Goal: Task Accomplishment & Management: Use online tool/utility

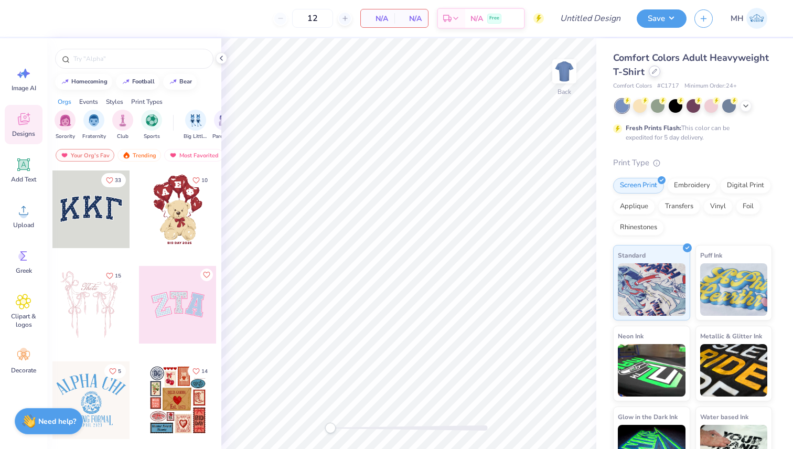
click at [653, 69] on icon at bounding box center [654, 71] width 5 height 5
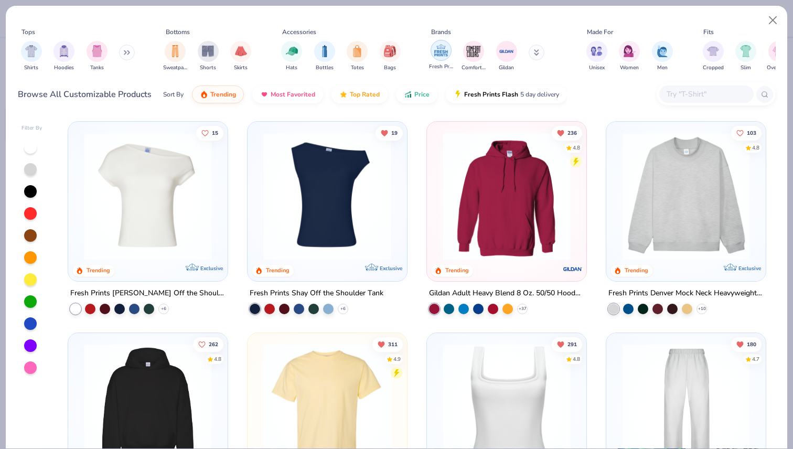
click at [447, 44] on img "filter for Fresh Prints" at bounding box center [441, 50] width 16 height 16
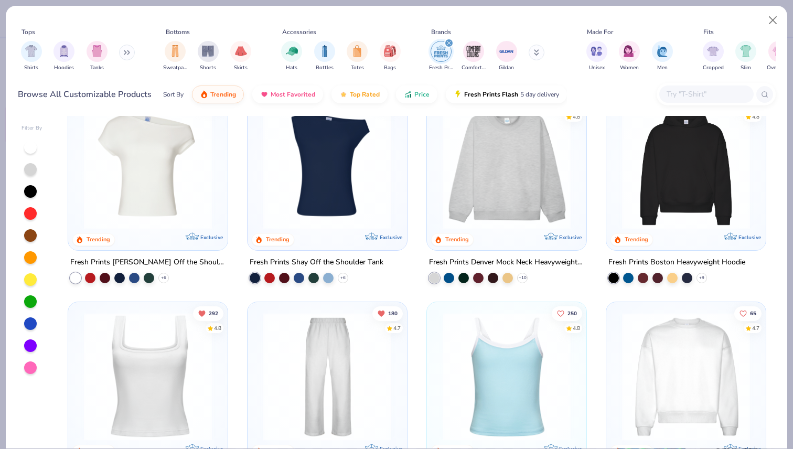
scroll to position [33, 0]
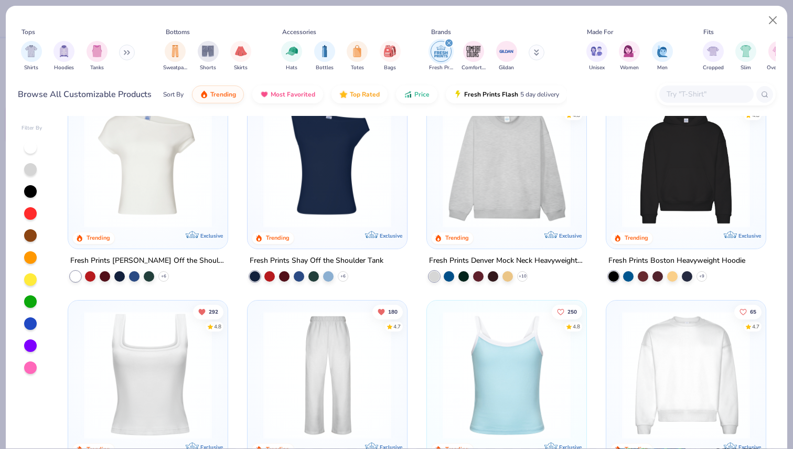
click at [678, 142] on img at bounding box center [686, 164] width 138 height 128
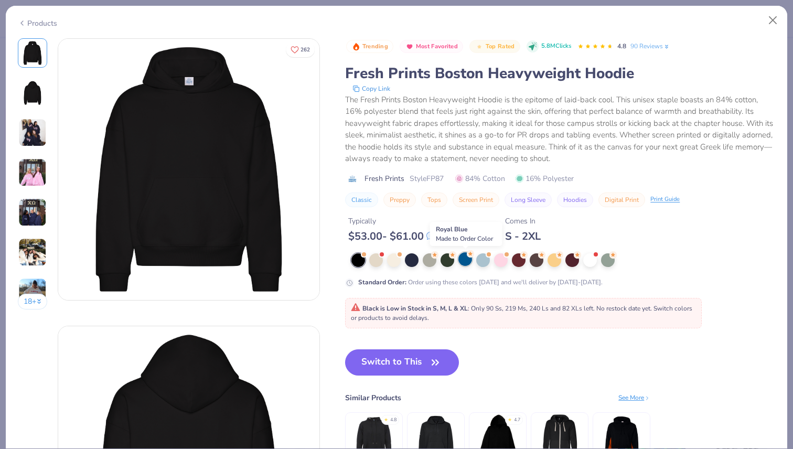
click at [464, 261] on div at bounding box center [465, 259] width 14 height 14
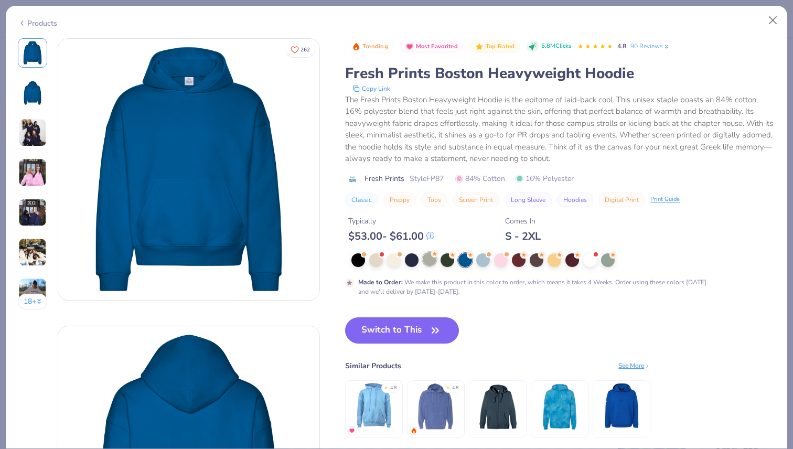
click at [425, 259] on div at bounding box center [430, 259] width 14 height 14
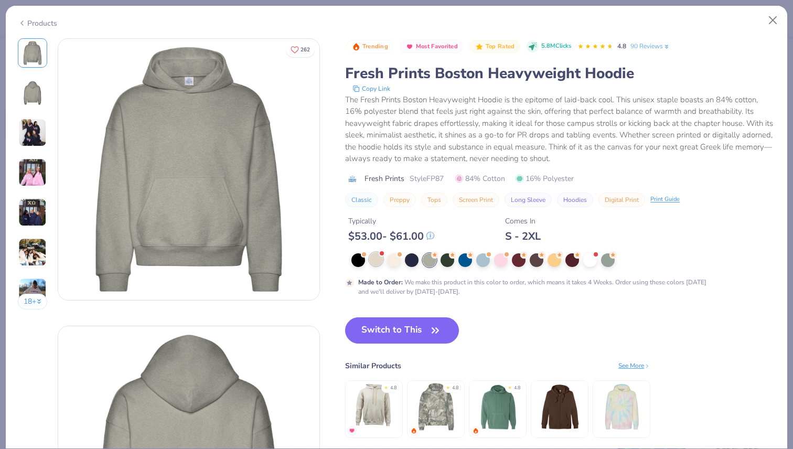
click at [375, 256] on div at bounding box center [376, 259] width 14 height 14
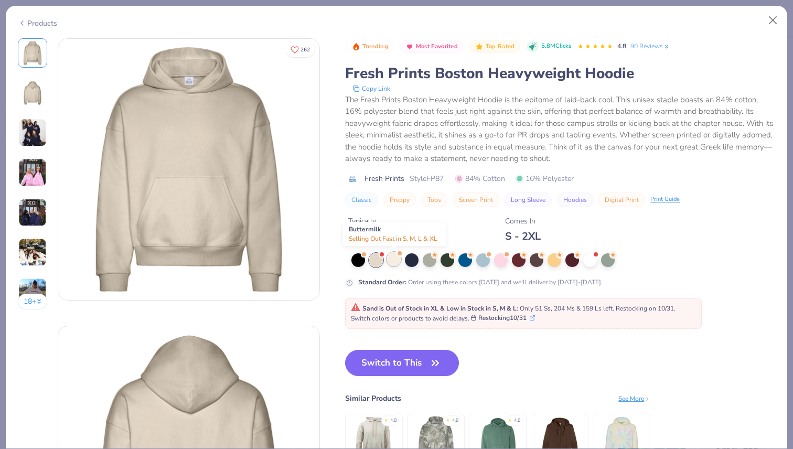
click at [388, 258] on div at bounding box center [394, 259] width 14 height 14
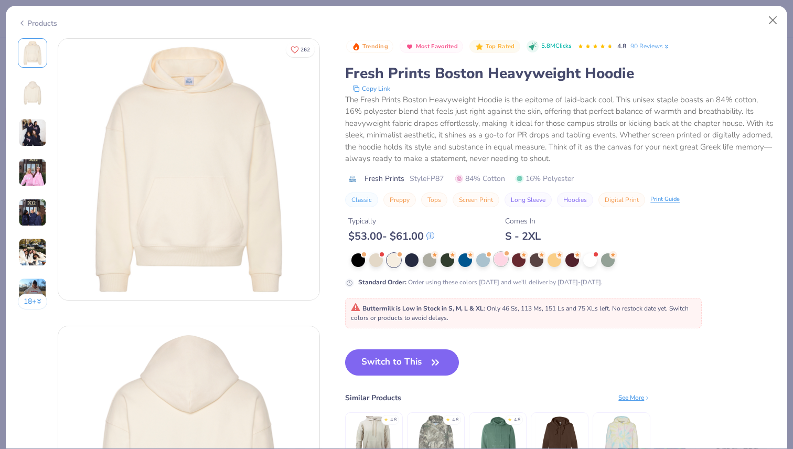
click at [500, 256] on div at bounding box center [501, 259] width 14 height 14
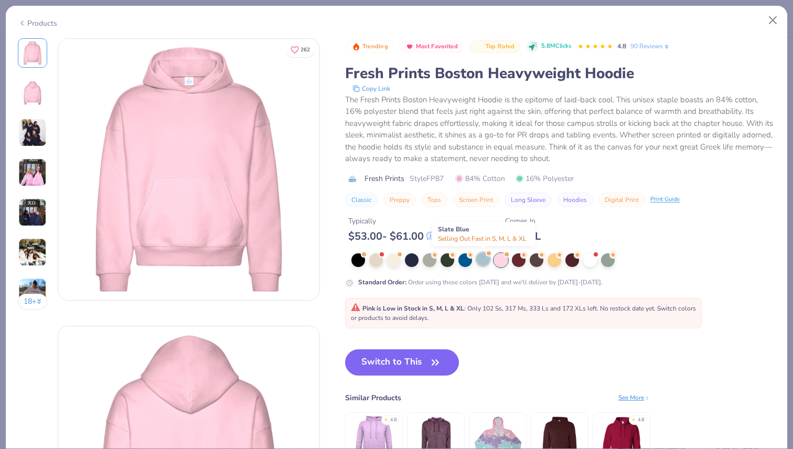
click at [481, 255] on div at bounding box center [483, 259] width 14 height 14
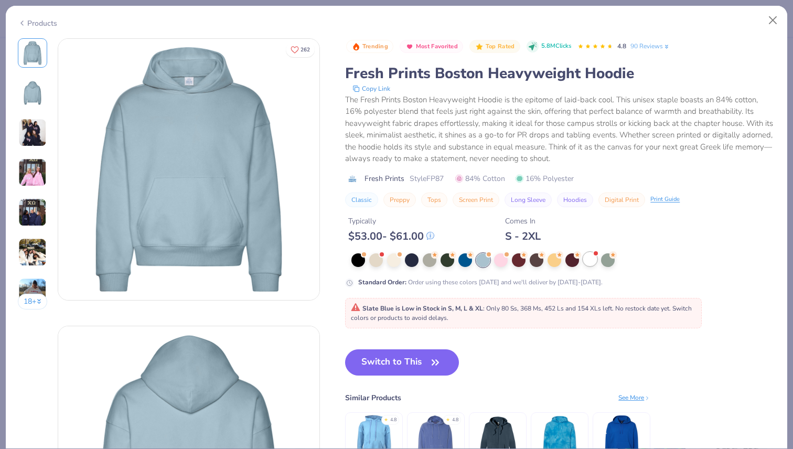
click at [588, 256] on div at bounding box center [590, 259] width 14 height 14
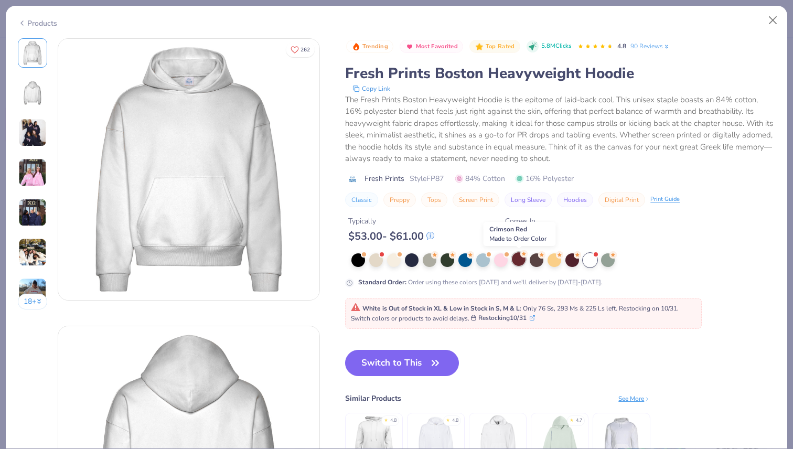
click at [520, 254] on div at bounding box center [519, 259] width 14 height 14
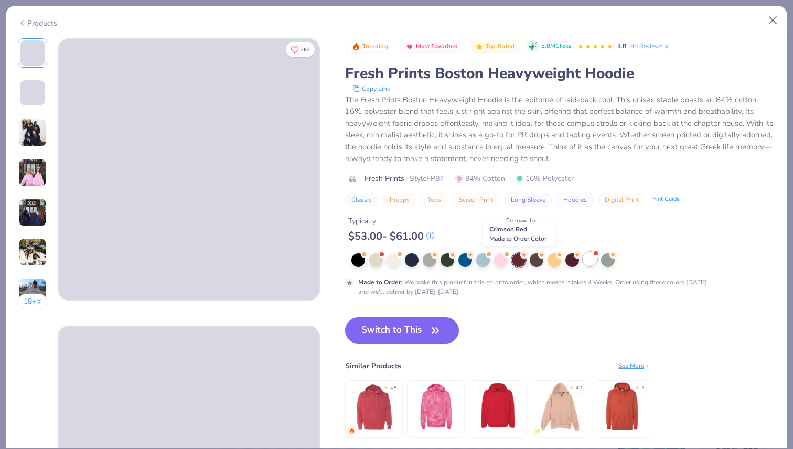
click at [593, 263] on div at bounding box center [590, 259] width 14 height 14
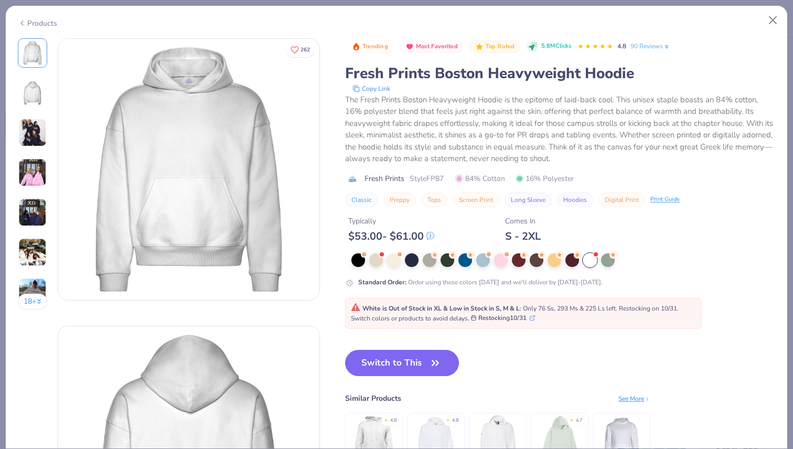
click at [592, 261] on div at bounding box center [590, 260] width 14 height 14
click at [428, 364] on span "button" at bounding box center [435, 363] width 15 height 15
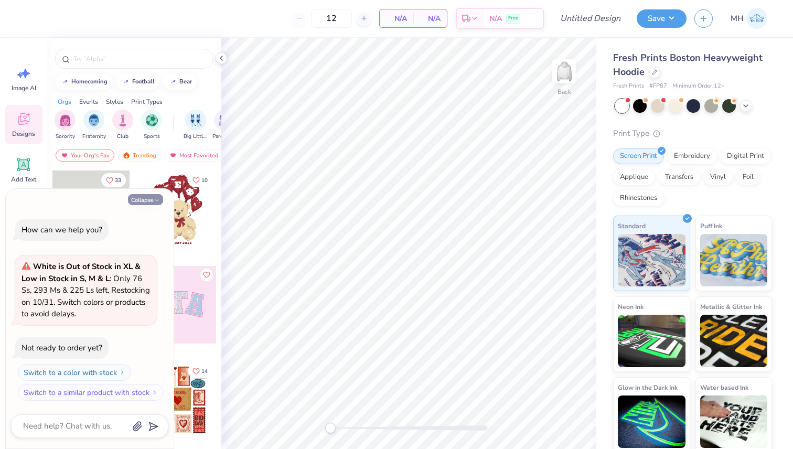
click at [156, 198] on icon "button" at bounding box center [157, 200] width 6 height 6
type textarea "x"
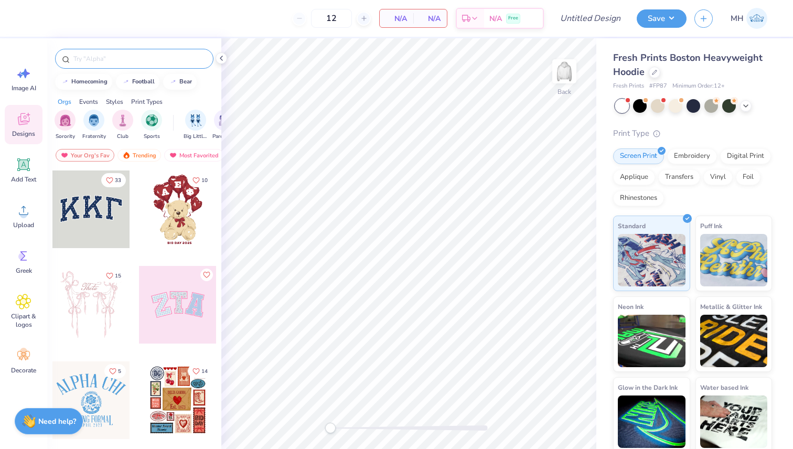
click at [166, 61] on input "text" at bounding box center [139, 58] width 134 height 10
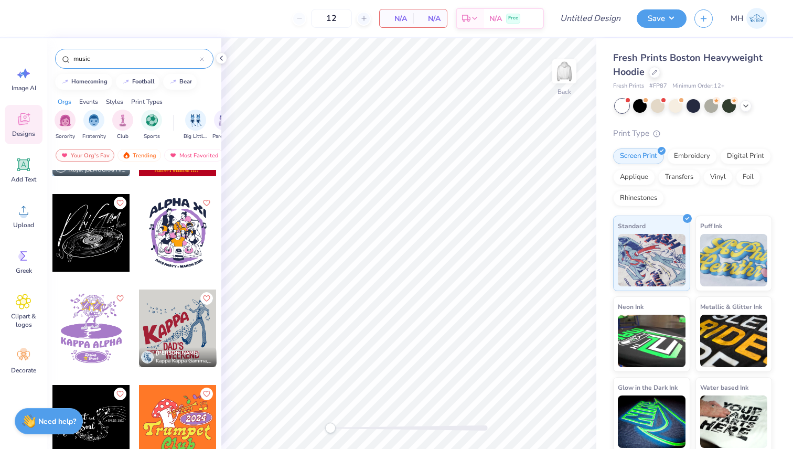
scroll to position [545, 0]
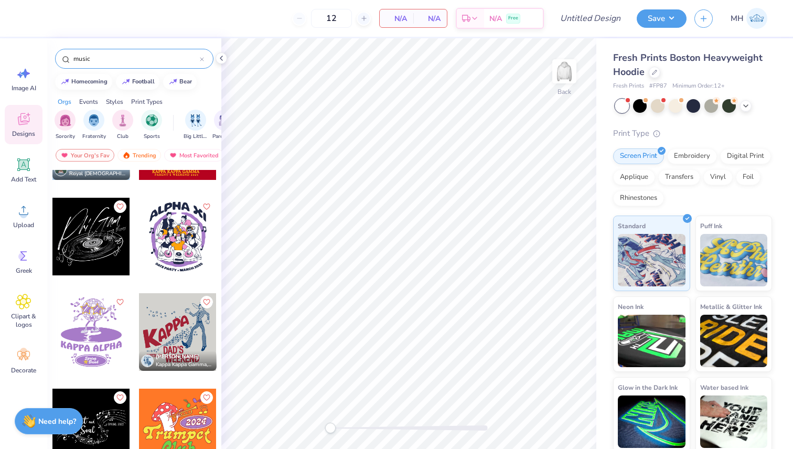
type input "music"
click at [112, 249] on div at bounding box center [91, 237] width 78 height 78
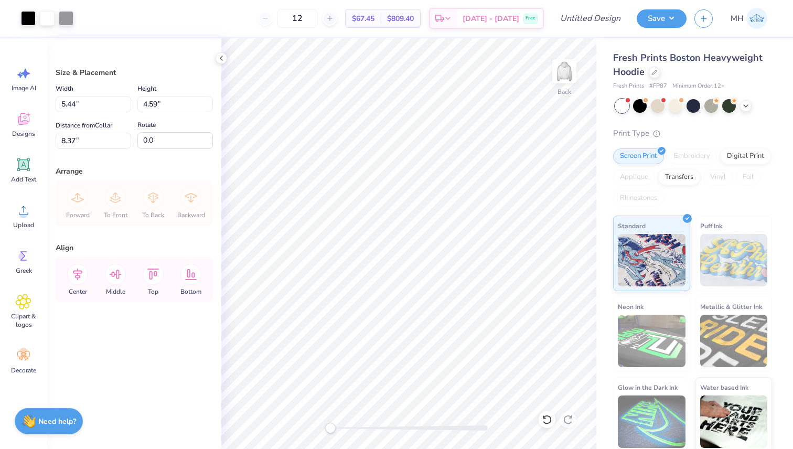
type input "5.44"
type input "4.59"
type input "8.37"
type input "5.14"
type input "4.33"
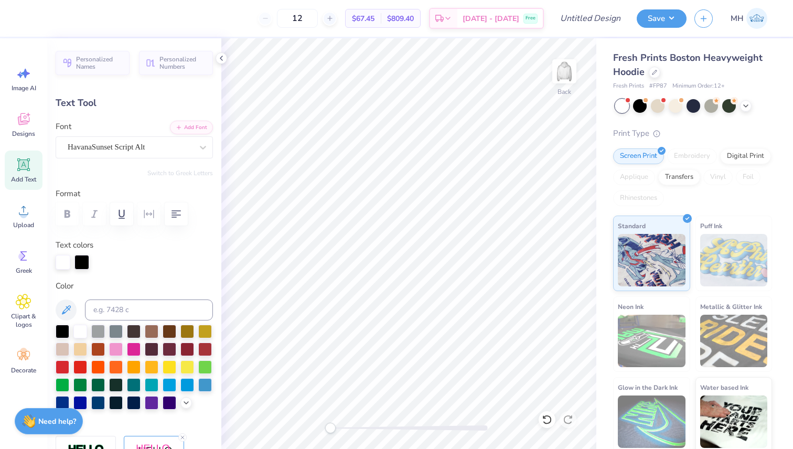
scroll to position [0, 0]
type textarea "P"
type textarea "BITF"
type input "0.0"
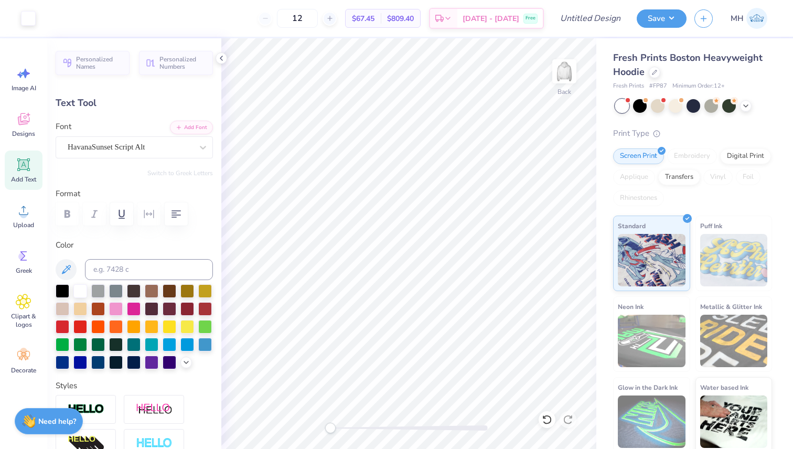
type input "0.56"
type input "0.32"
type input "3.56"
type input "-14.5"
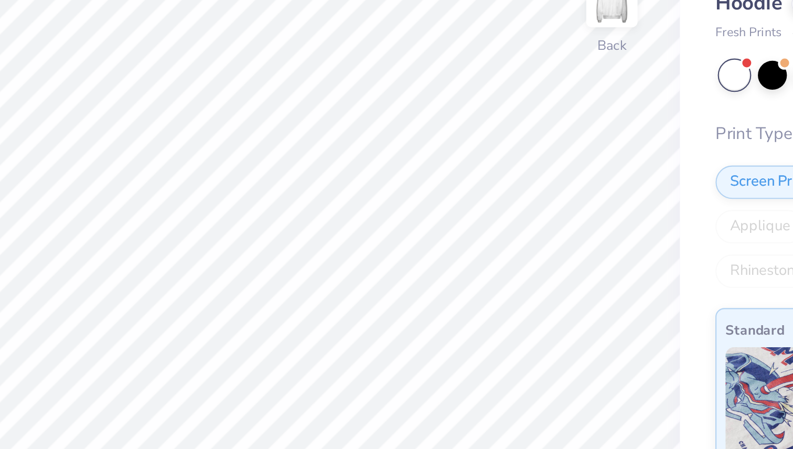
type input "0.38"
type input "0.52"
type input "3.40"
type input "0.0"
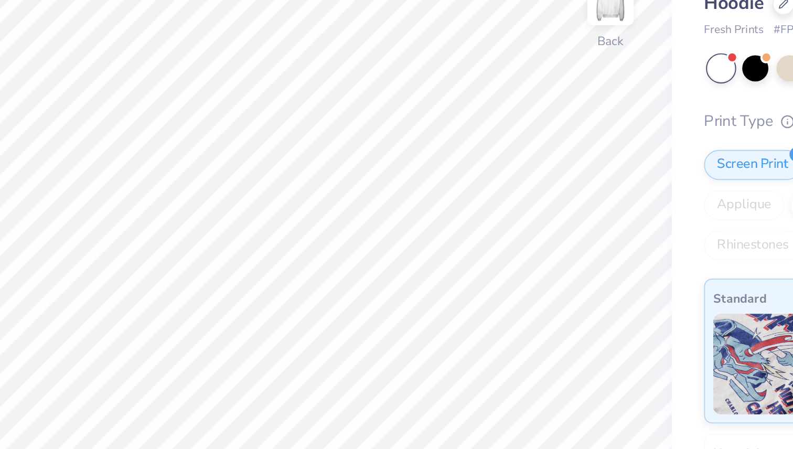
type input "4.91"
type input "3.82"
type input "1.81"
type input "-3.0"
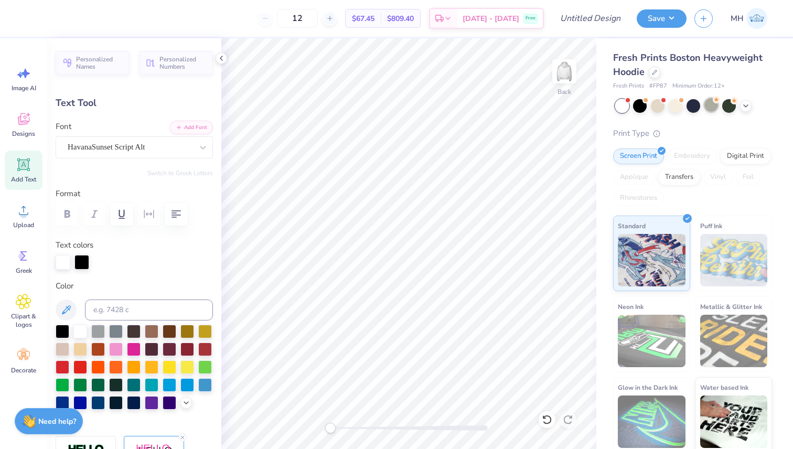
click at [711, 103] on div at bounding box center [711, 105] width 14 height 14
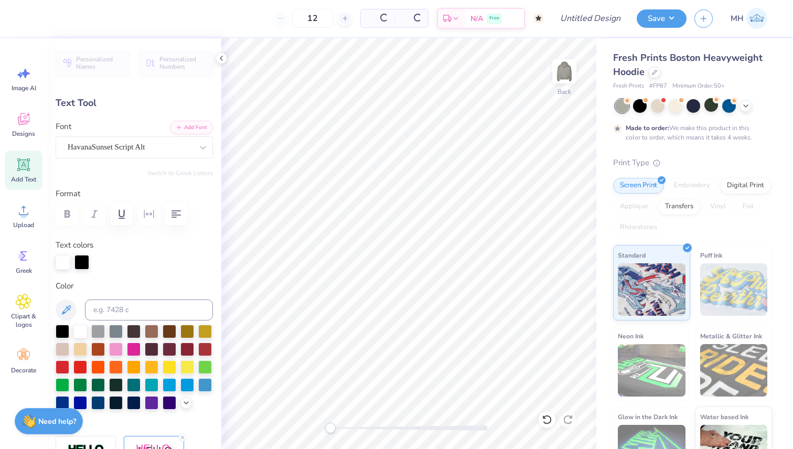
type input "50"
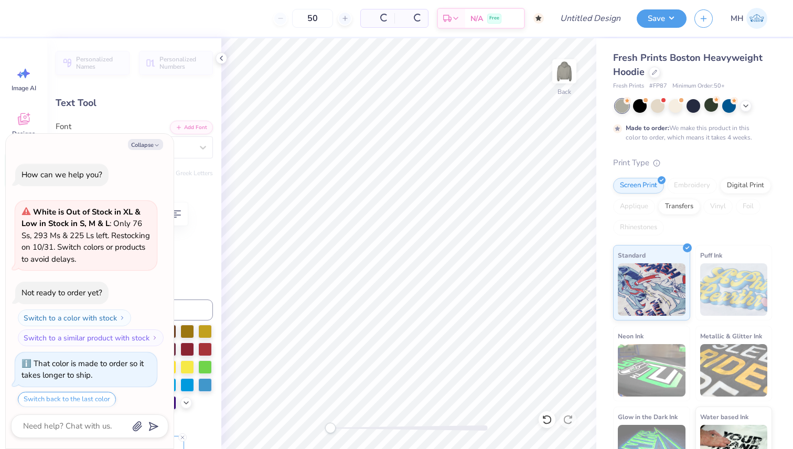
scroll to position [32, 0]
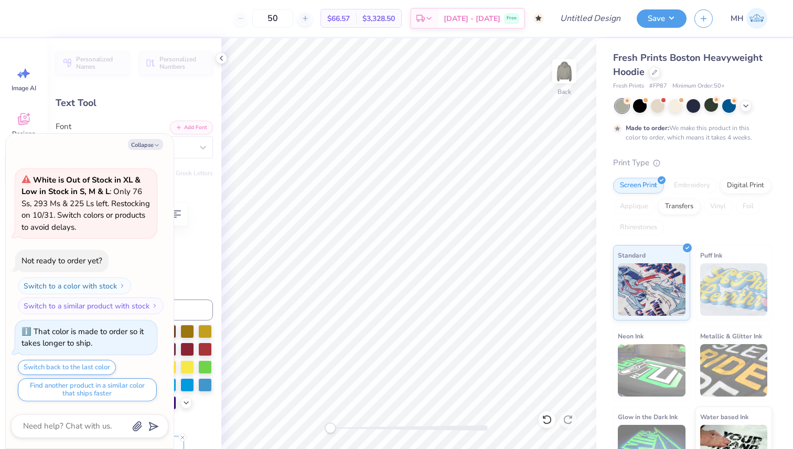
type textarea "x"
type input "0.0"
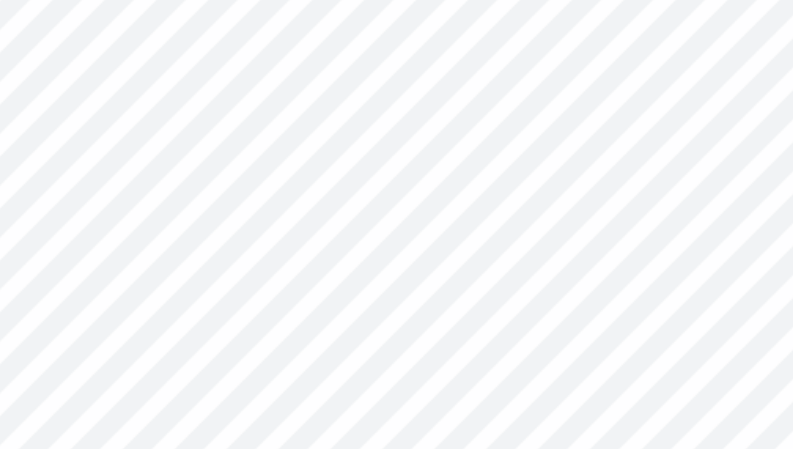
type textarea "x"
type input "0.56"
type input "0.32"
type input "3.56"
type input "-14.5"
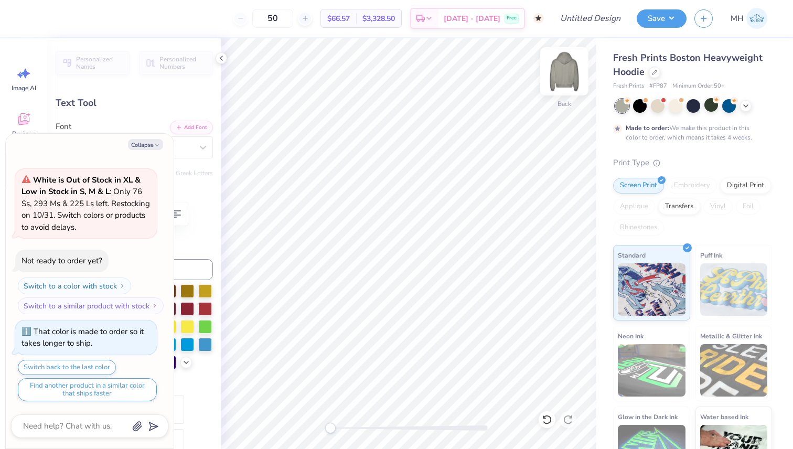
click at [562, 70] on img at bounding box center [564, 71] width 42 height 42
click at [157, 142] on icon "button" at bounding box center [157, 145] width 6 height 6
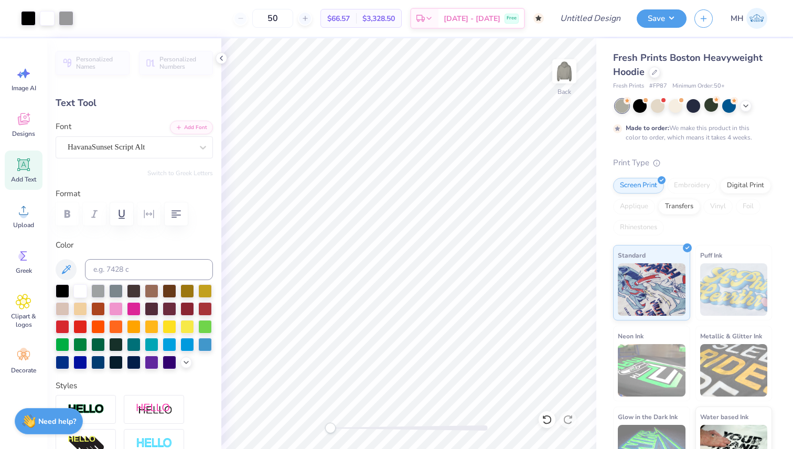
type textarea "x"
type input "0.0"
click at [562, 75] on img at bounding box center [564, 71] width 42 height 42
click at [36, 126] on div "Designs" at bounding box center [24, 124] width 38 height 39
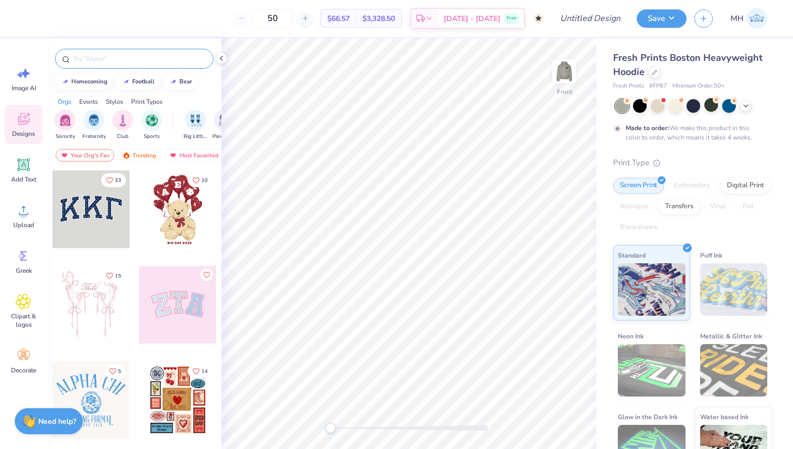
click at [138, 56] on input "text" at bounding box center [139, 58] width 134 height 10
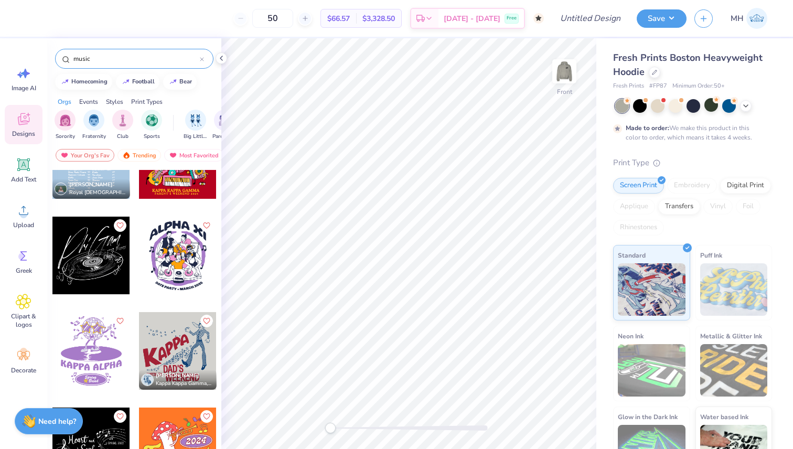
scroll to position [522, 0]
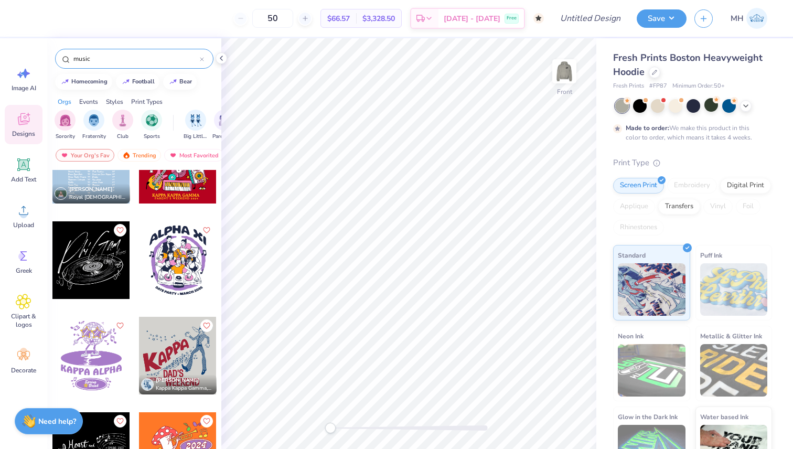
type input "music"
click at [93, 263] on div at bounding box center [91, 260] width 78 height 78
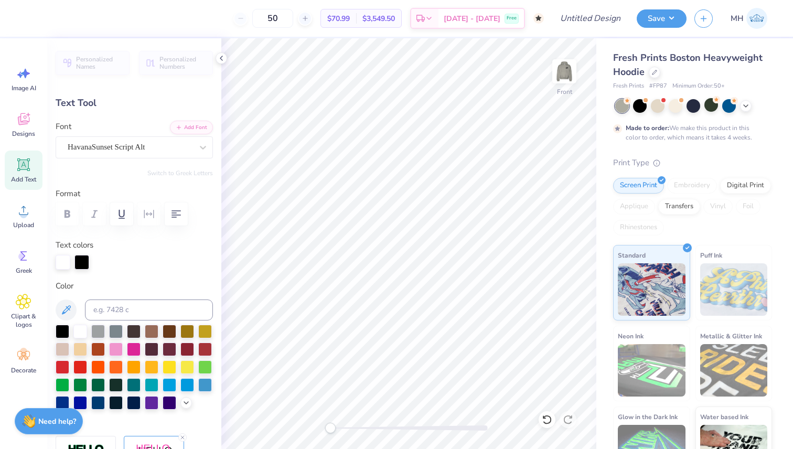
scroll to position [1, 0]
type textarea "BITF"
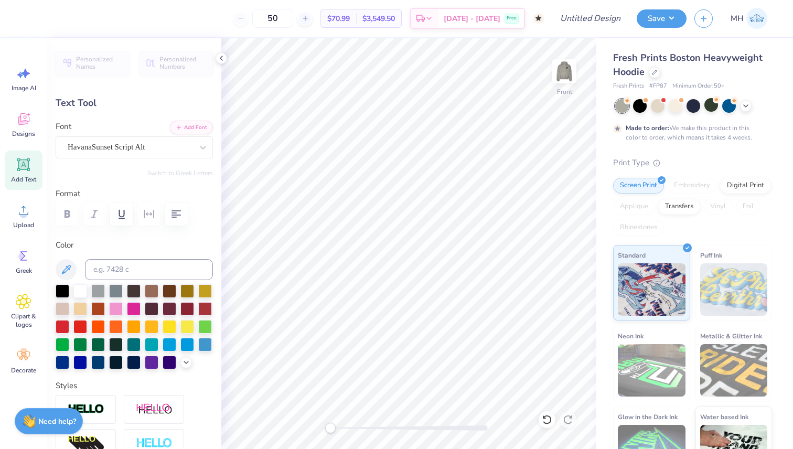
type input "1.54"
type input "0.90"
type input "10.59"
type input "-14.5"
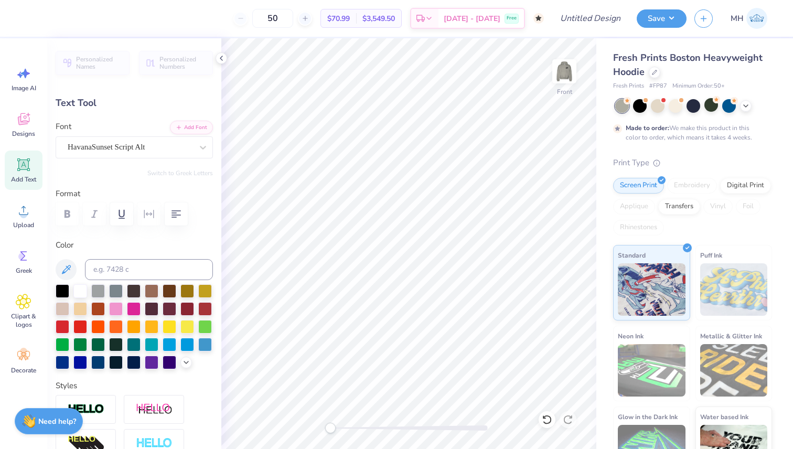
type textarea "1"
type textarea "2020"
type input "1.05"
type input "1.43"
type input "10.16"
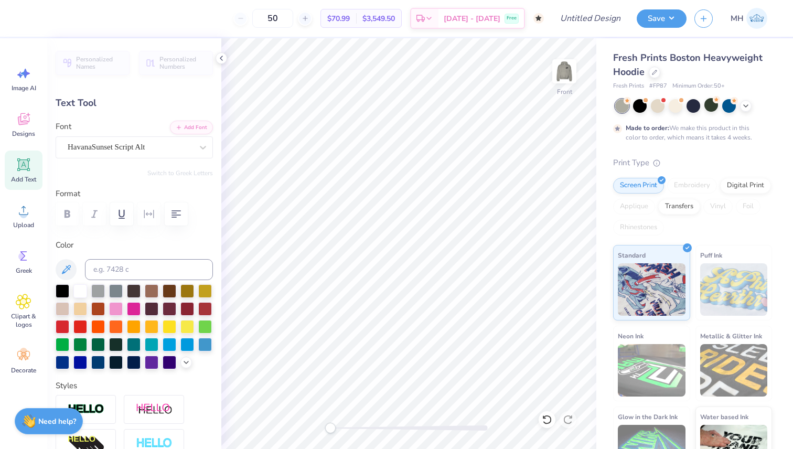
type input "-4.0"
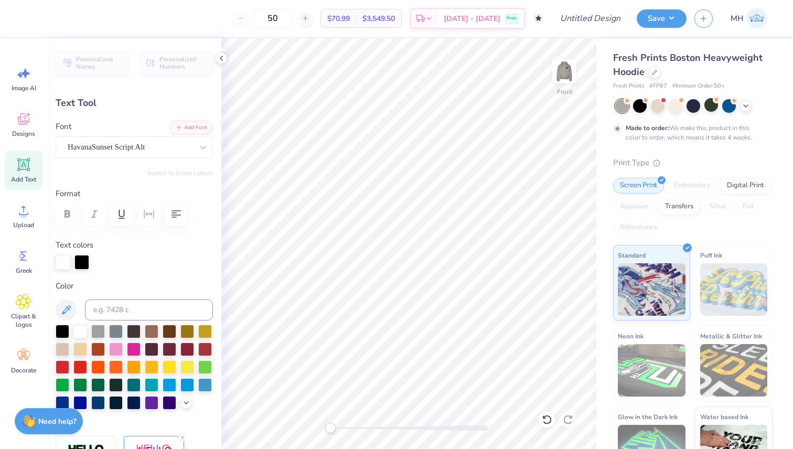
type input "13.56"
type input "10.55"
type input "5.85"
type input "-3.0"
type textarea "BITF"
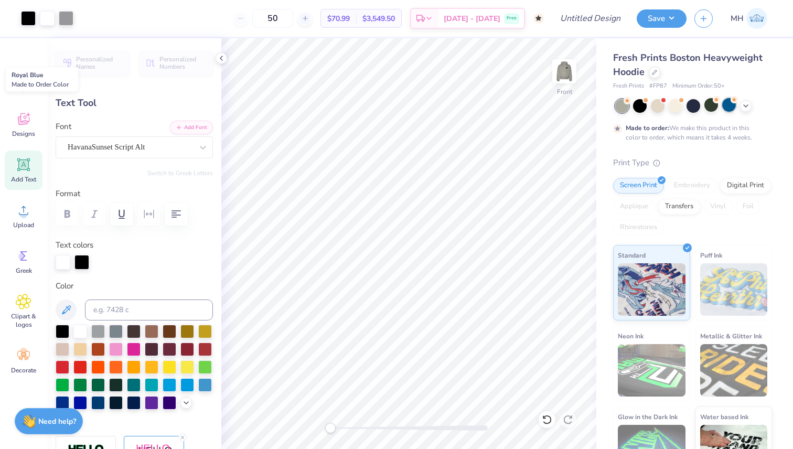
click at [731, 104] on div at bounding box center [729, 105] width 14 height 14
click at [561, 72] on img at bounding box center [564, 71] width 42 height 42
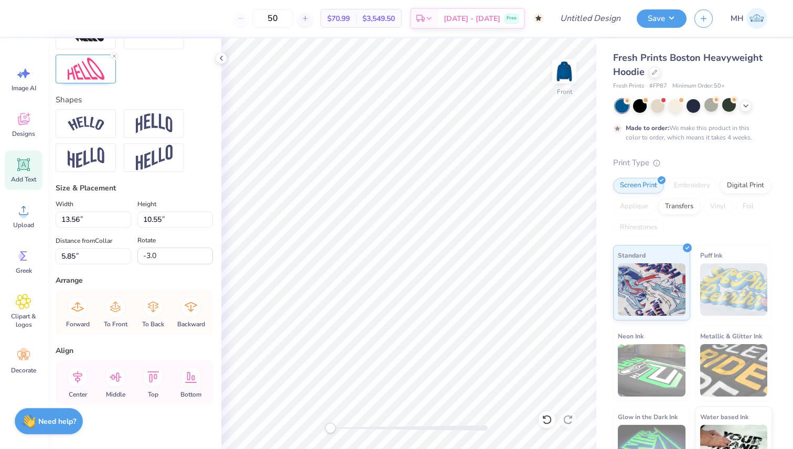
scroll to position [458, 0]
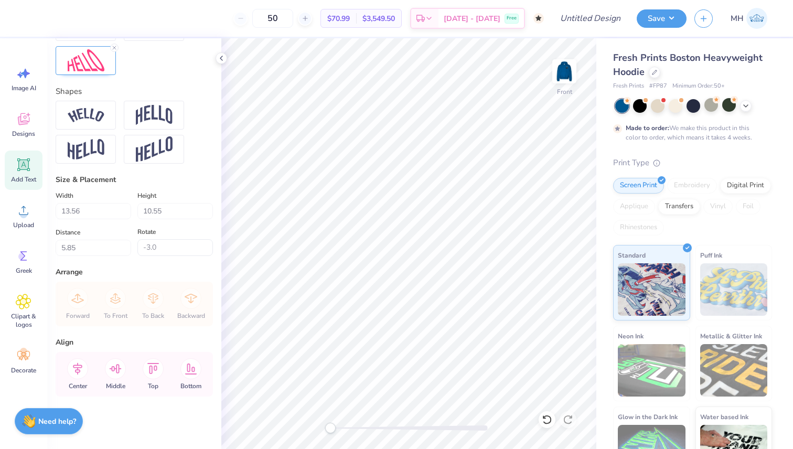
type input "0.0"
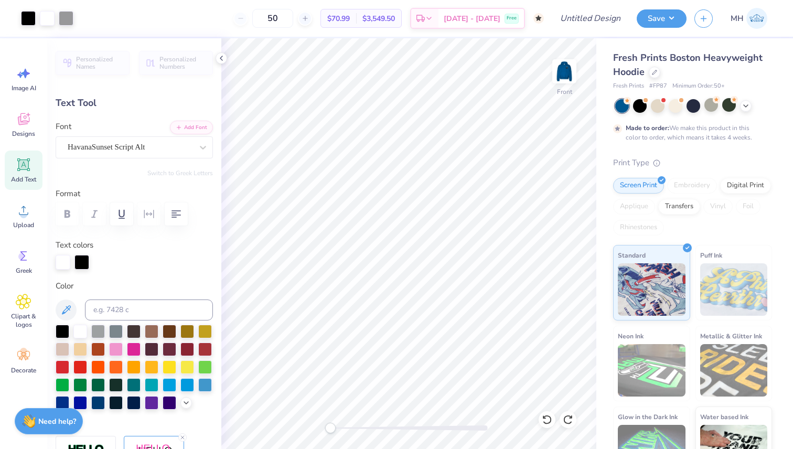
type input "0.0"
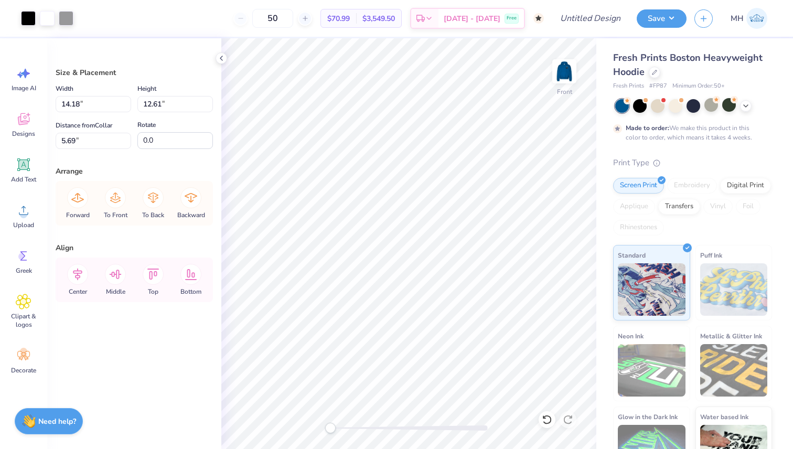
type input "5.85"
type input "5.62"
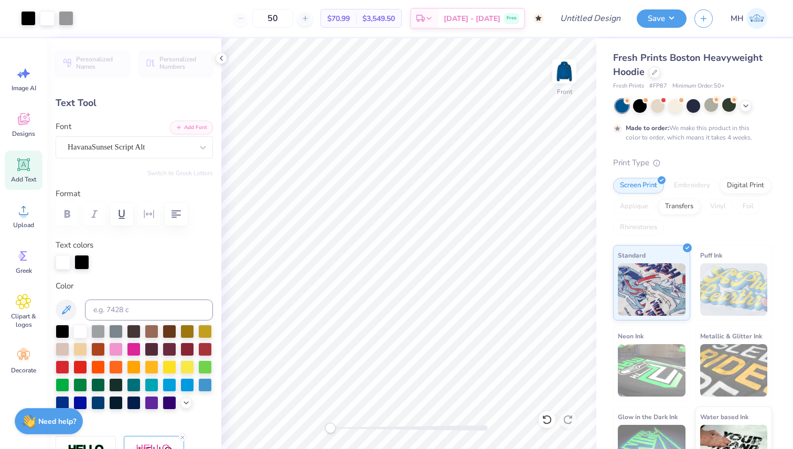
type input "0.0"
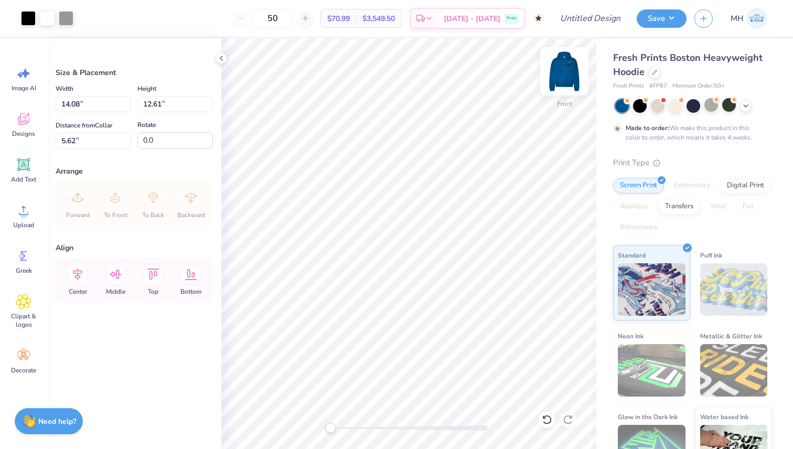
click at [565, 78] on img at bounding box center [564, 71] width 42 height 42
type input "7.99"
type input "7.16"
type input "5.80"
type input "6.04"
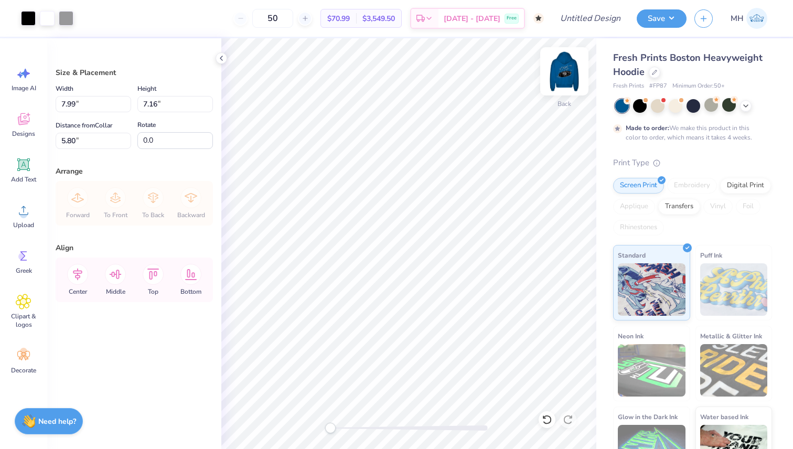
type input "5.41"
type input "5.13"
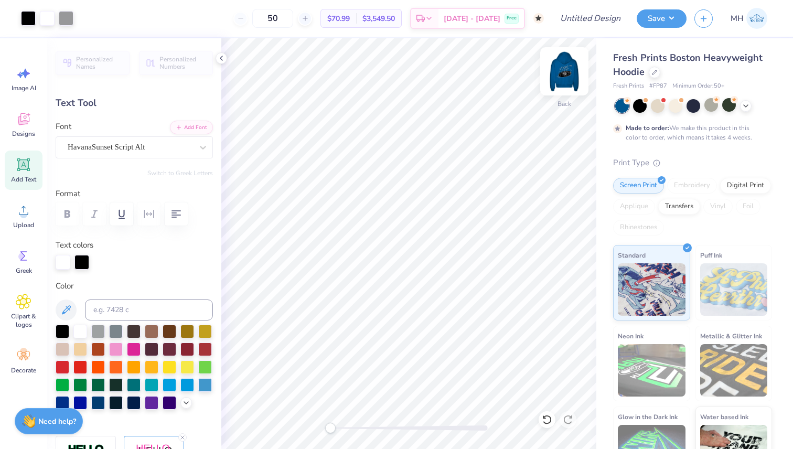
type input "0.0"
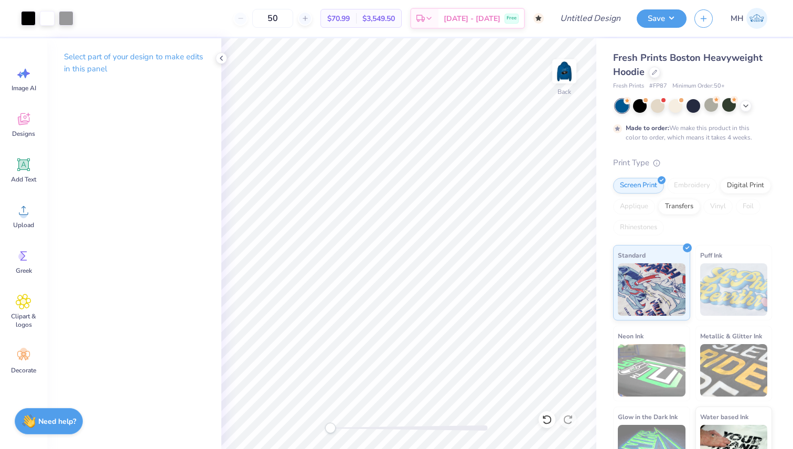
scroll to position [33, 0]
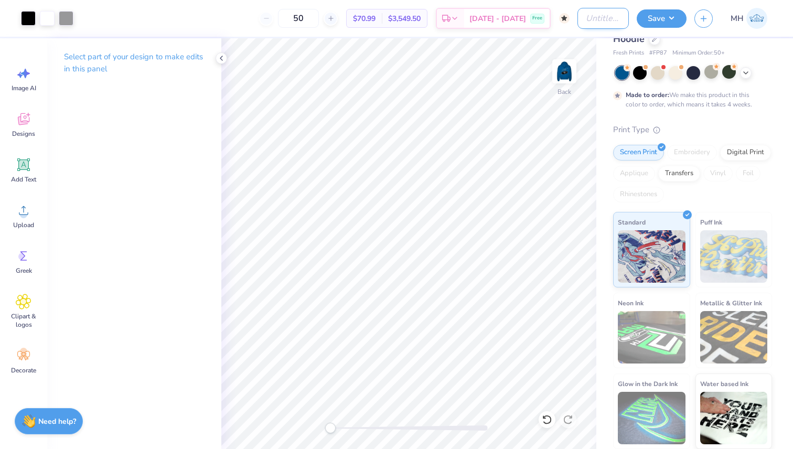
click at [577, 25] on input "Design Title" at bounding box center [602, 18] width 51 height 21
type input "bitf hoodie"
click at [672, 113] on div "Fresh Prints Boston Heavyweight Hoodie Fresh Prints # FP87 Minimum Order: 50 + …" at bounding box center [692, 233] width 159 height 431
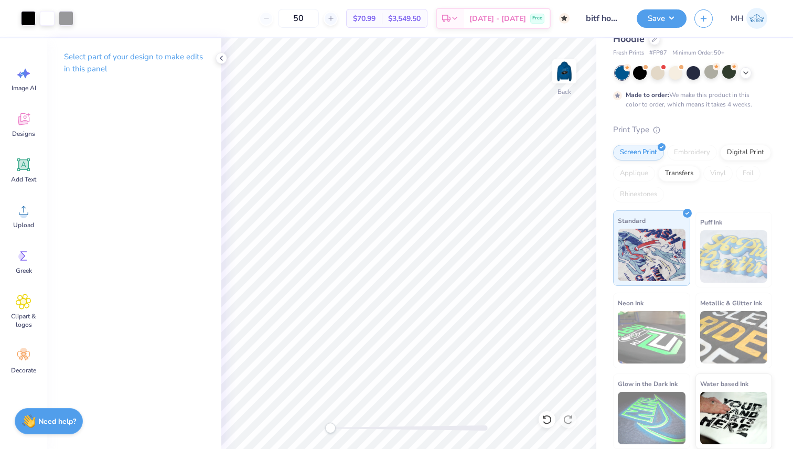
click at [649, 234] on img at bounding box center [652, 255] width 68 height 52
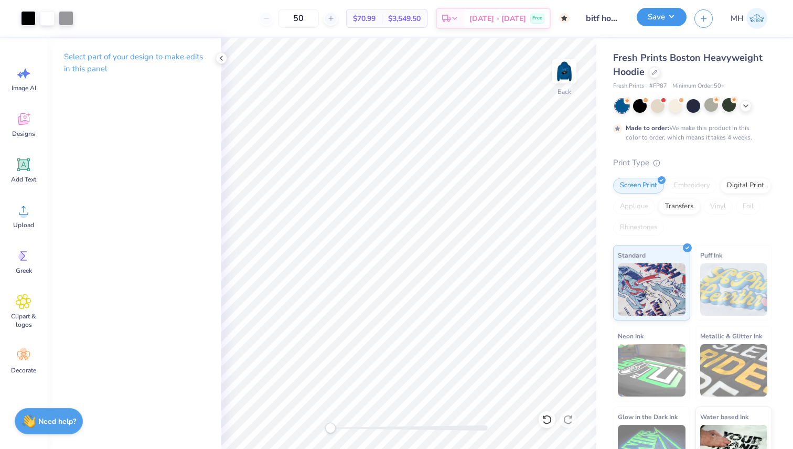
click at [670, 24] on button "Save" at bounding box center [662, 17] width 50 height 18
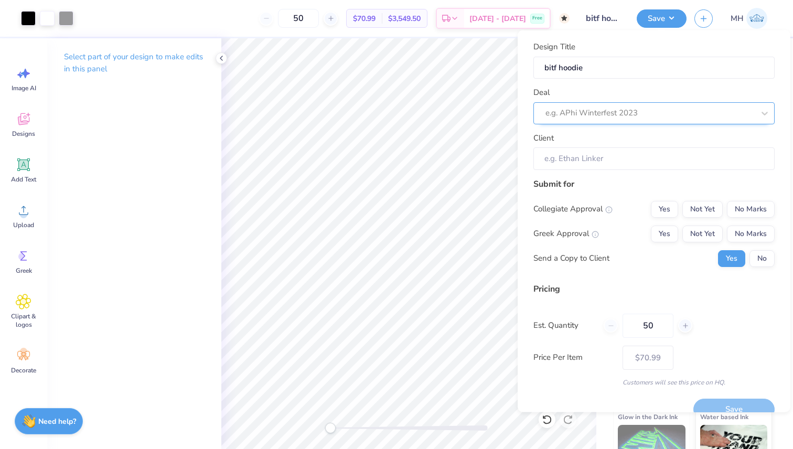
click at [619, 105] on div "e.g. APhi Winterfest 2023" at bounding box center [649, 113] width 211 height 16
click at [596, 141] on div "BITF Concert Merch" at bounding box center [654, 140] width 233 height 17
type input "Kendra King"
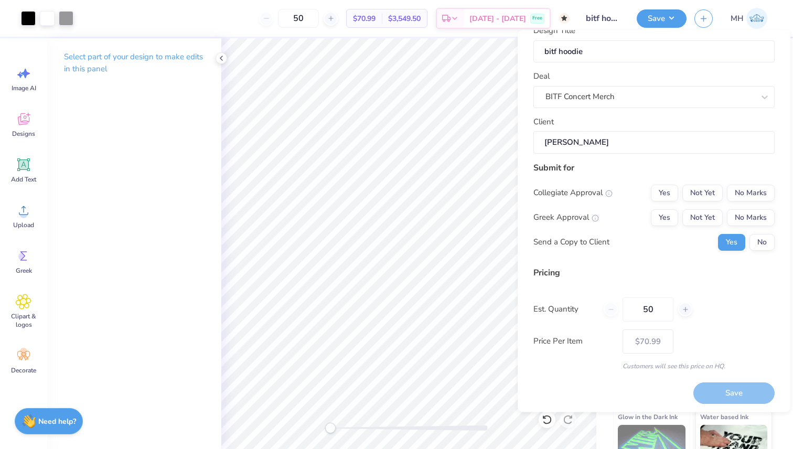
scroll to position [18, 0]
click at [742, 188] on button "No Marks" at bounding box center [751, 192] width 48 height 17
click at [745, 208] on button "No Marks" at bounding box center [751, 216] width 48 height 17
type input "$70.99"
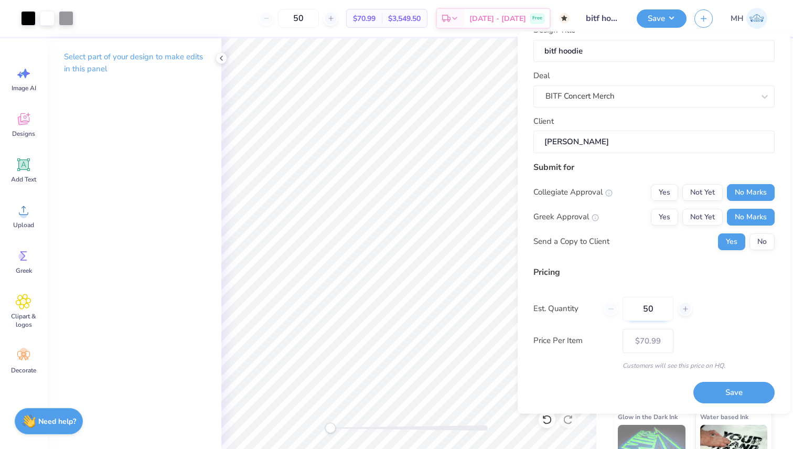
click at [662, 305] on input "50" at bounding box center [648, 308] width 51 height 24
click at [687, 305] on icon at bounding box center [685, 308] width 7 height 7
type input "51"
type input "$70.91"
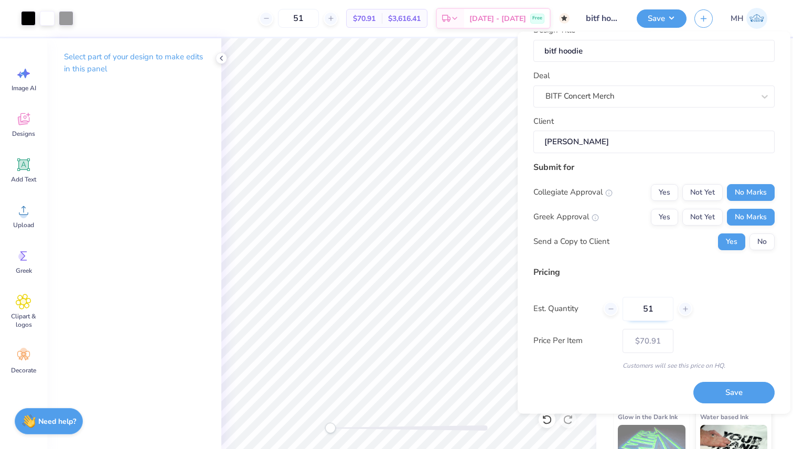
click at [667, 309] on input "51" at bounding box center [648, 308] width 51 height 24
type input "5"
type input "0"
type input "01"
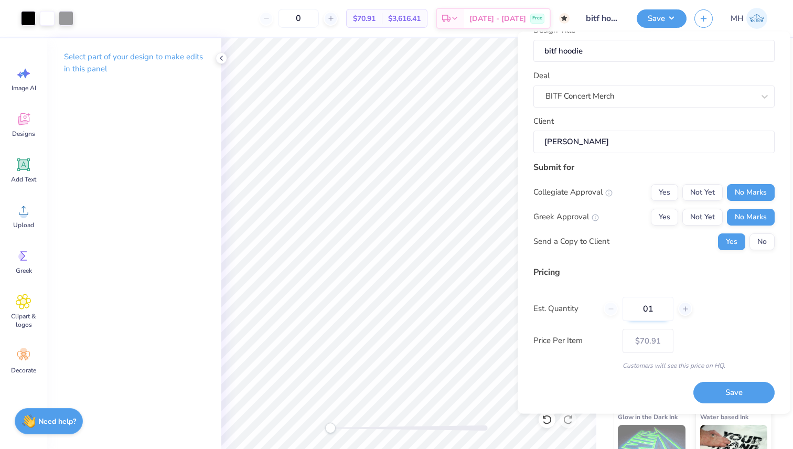
type input "1"
type input "0100"
type input "100"
type input "$67.59"
type input "0"
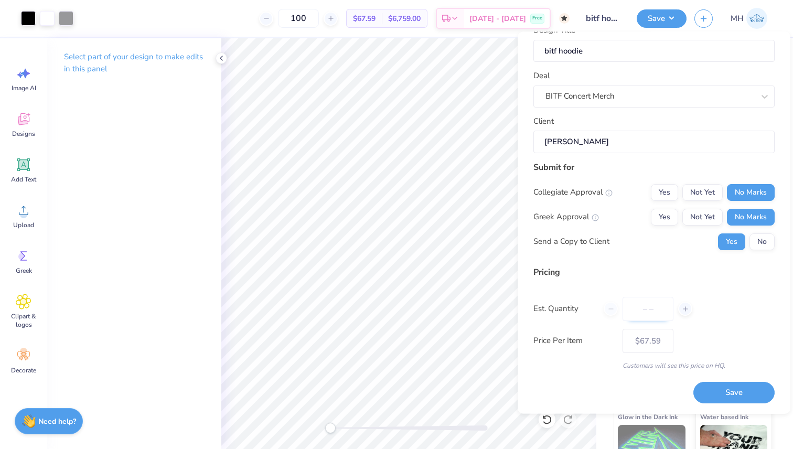
type input "0"
type input "01"
type input "1"
type input "0100"
type input "100"
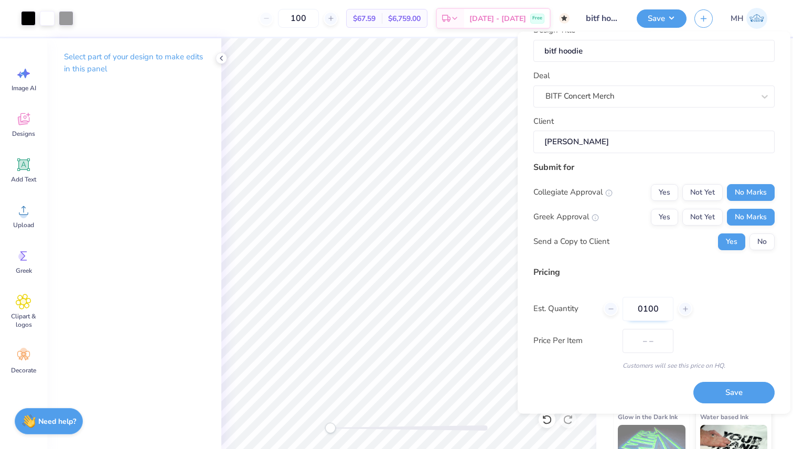
type input "$67.59"
type input "01"
type input "1"
type input "0"
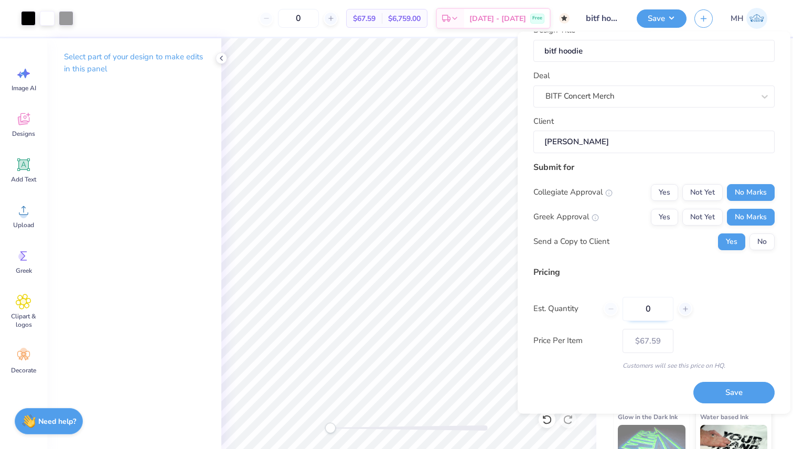
type input "01"
type input "1"
type input "0100"
type input "100"
type input "$67.59"
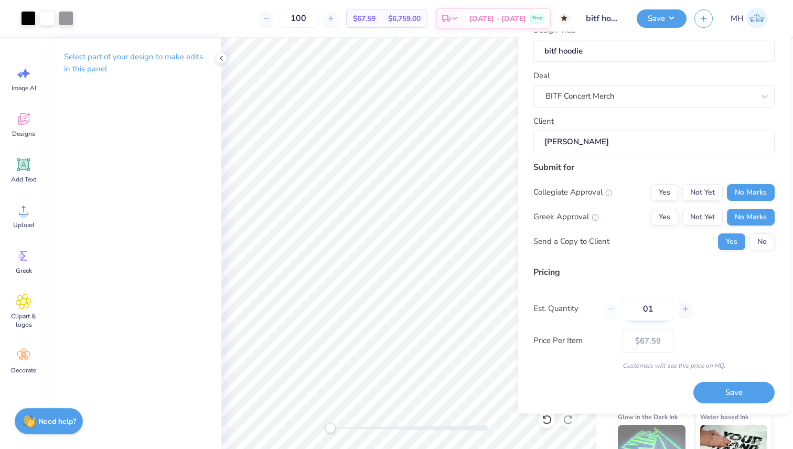
type input "0"
type input "04"
type input "4"
type input "0"
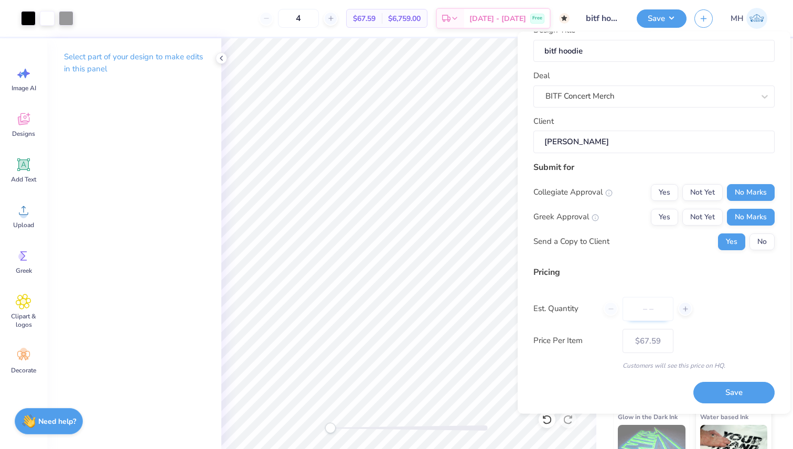
type input "0"
type input "050"
type input "50"
type input "$70.99"
type input "050"
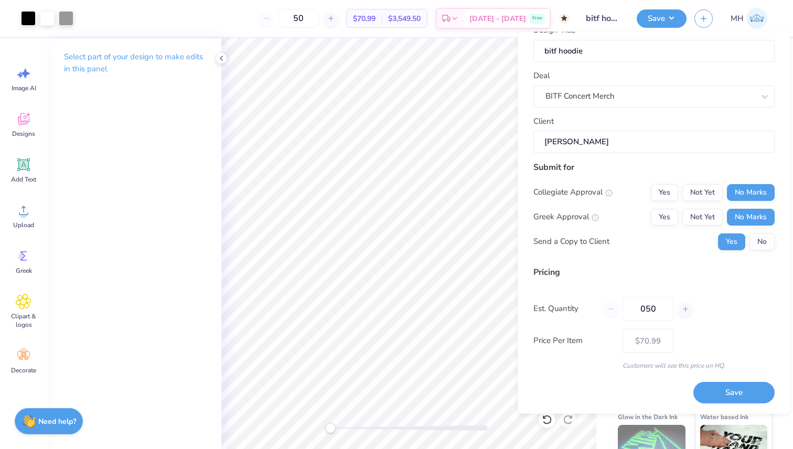
click at [726, 366] on div "Customers will see this price on HQ." at bounding box center [653, 364] width 241 height 9
click at [757, 244] on button "No" at bounding box center [761, 241] width 25 height 17
click at [732, 385] on button "Save" at bounding box center [733, 393] width 81 height 22
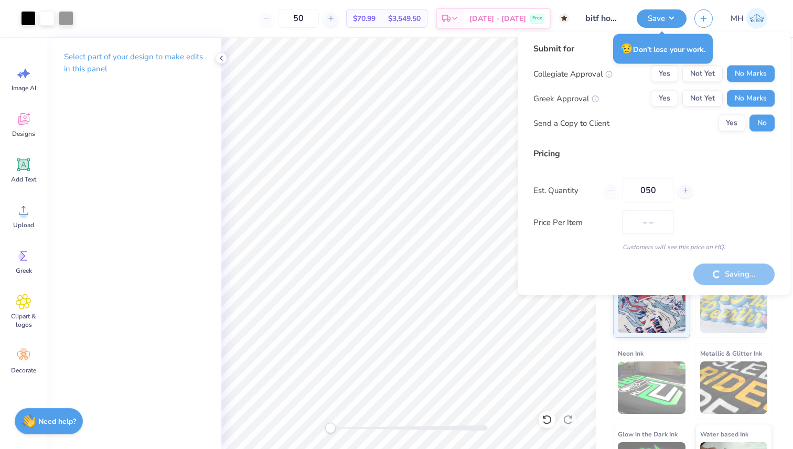
type input "$70.99"
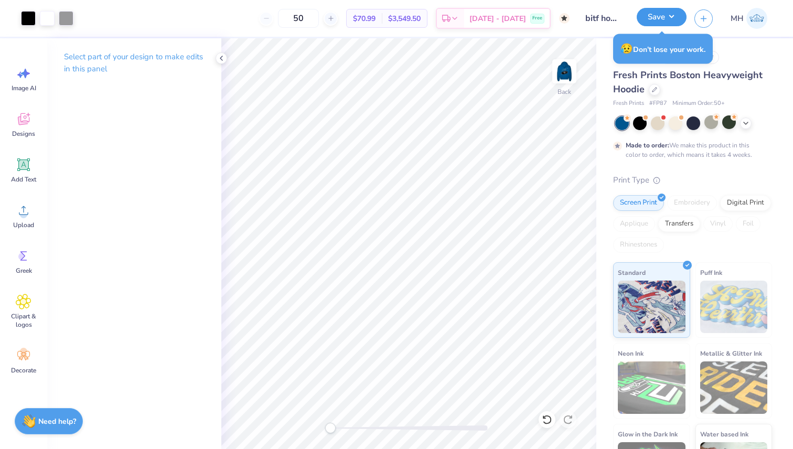
click at [673, 9] on button "Save" at bounding box center [662, 17] width 50 height 18
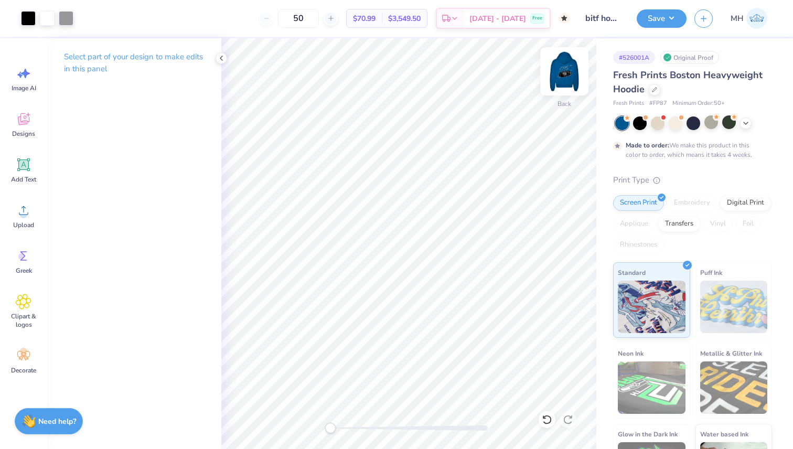
click at [569, 62] on img at bounding box center [564, 71] width 42 height 42
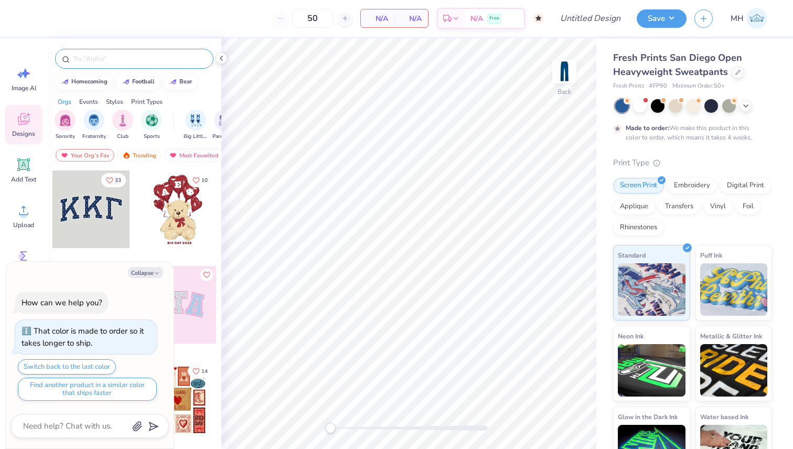
click at [145, 55] on input "text" at bounding box center [139, 58] width 134 height 10
type textarea "x"
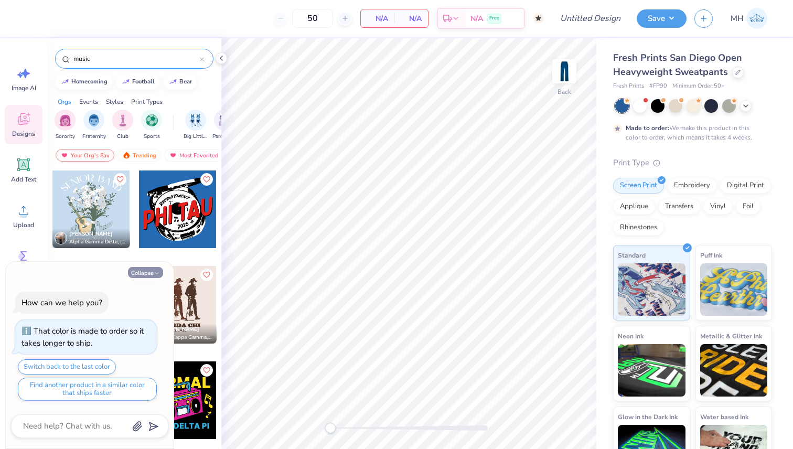
type input "music"
click at [144, 274] on button "Collapse" at bounding box center [145, 272] width 35 height 11
type textarea "x"
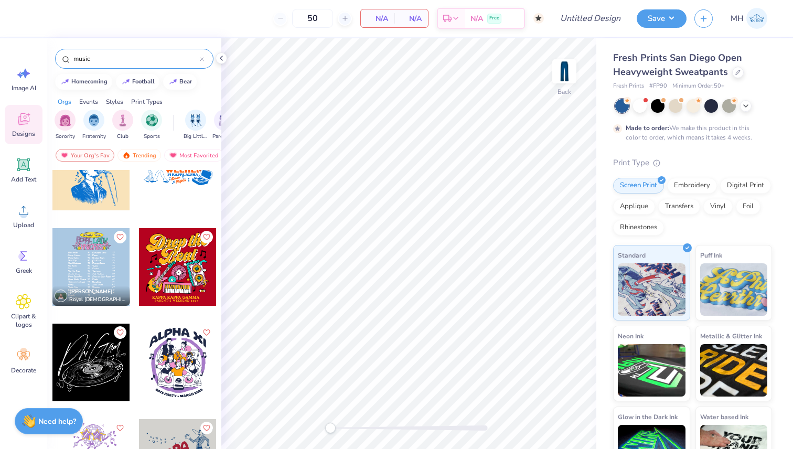
scroll to position [530, 0]
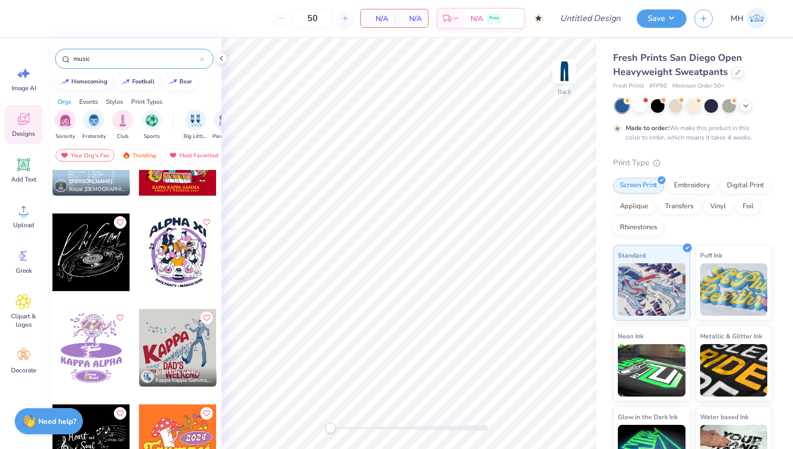
click at [88, 239] on div at bounding box center [91, 252] width 78 height 78
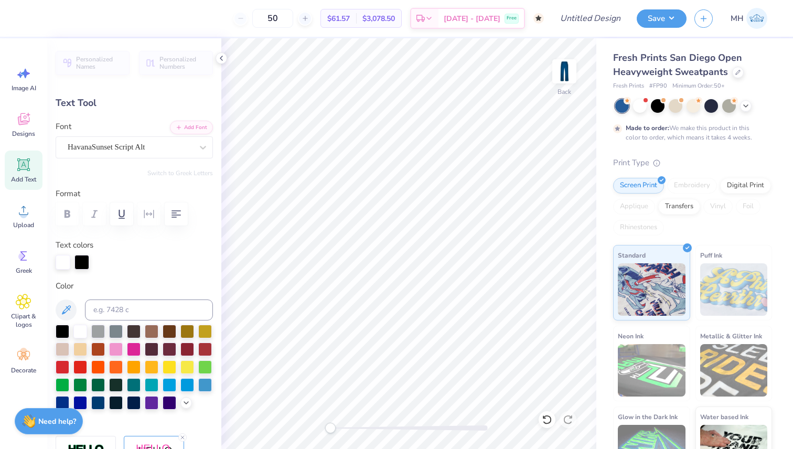
type textarea "PhiGam"
type input "22.39"
type textarea "BITF"
type input "0.0"
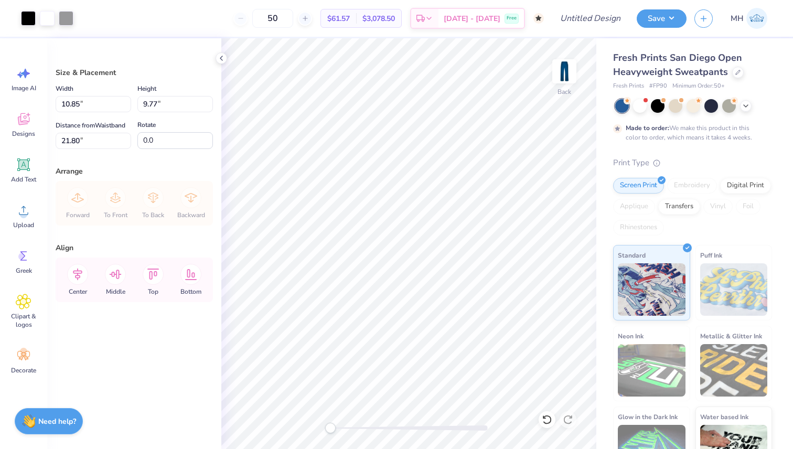
type input "8.46"
type input "7.62"
type input "3.53"
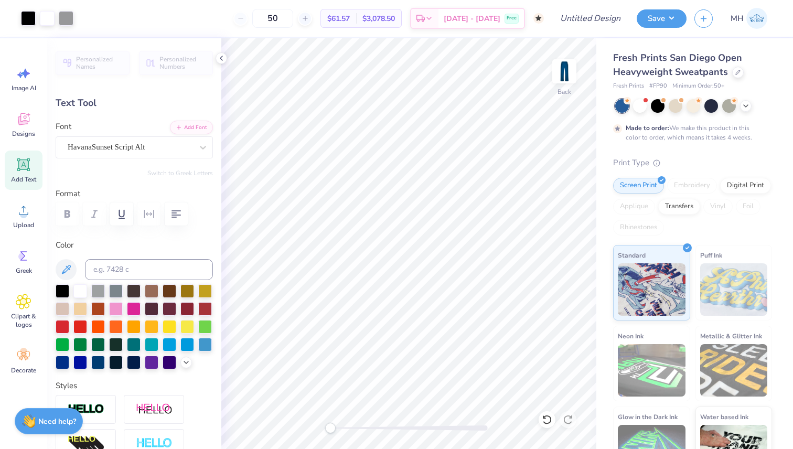
type input "0.0"
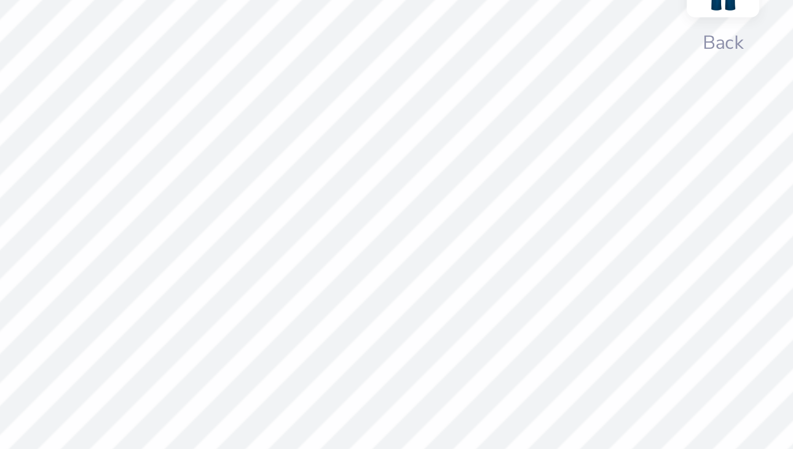
type input "8.08"
type input "6.29"
type input "3.53"
type input "0.0"
type input "0.92"
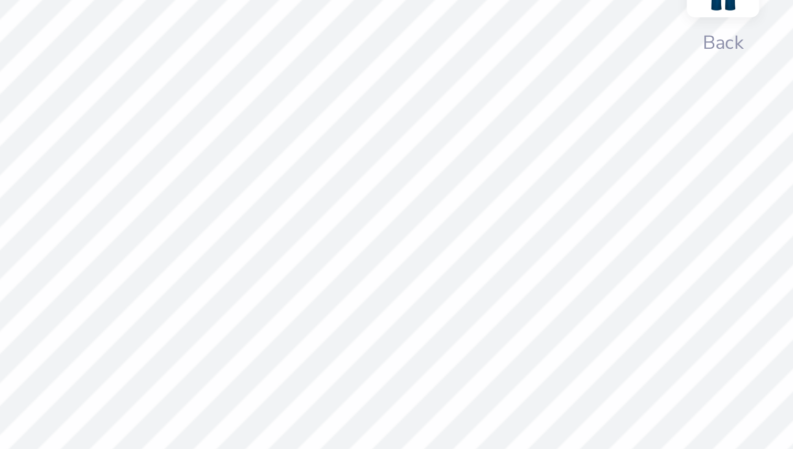
type input "0.53"
type input "6.45"
type input "-14.5"
type textarea "2020"
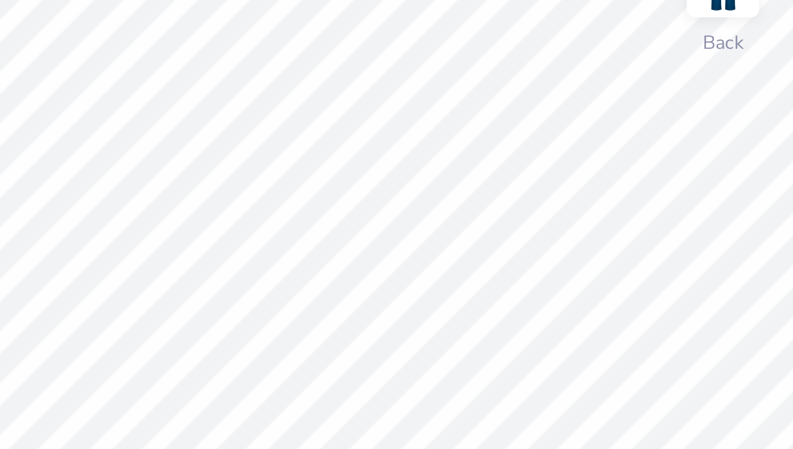
type input "0.0"
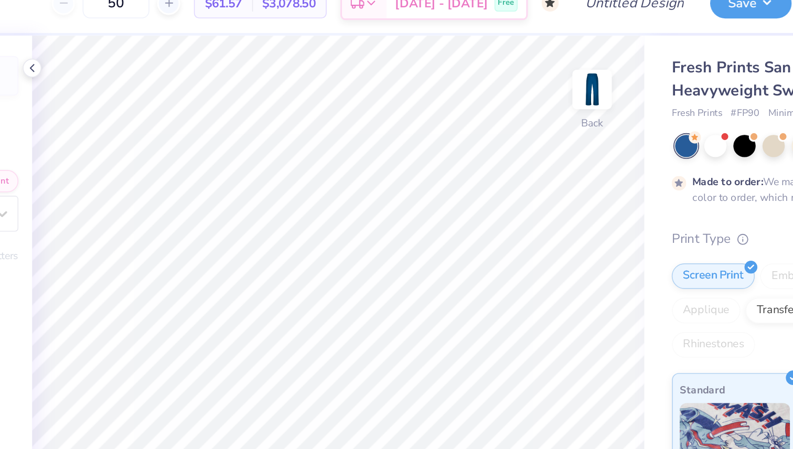
type input "8.08"
type input "6.29"
type input "3.53"
type input "0.0"
type input "7.61"
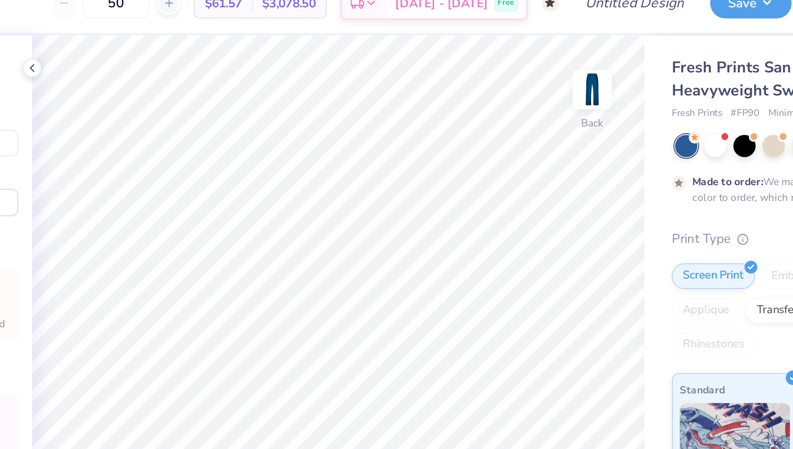
type input "6.52"
type input "3.61"
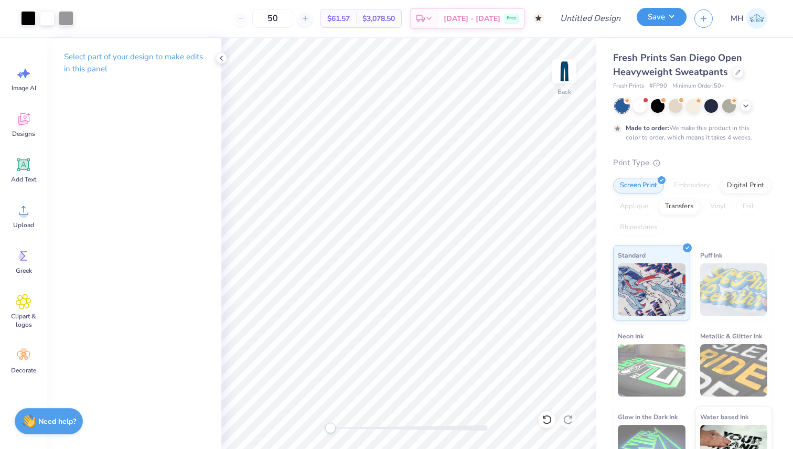
click at [664, 17] on button "Save" at bounding box center [662, 17] width 50 height 18
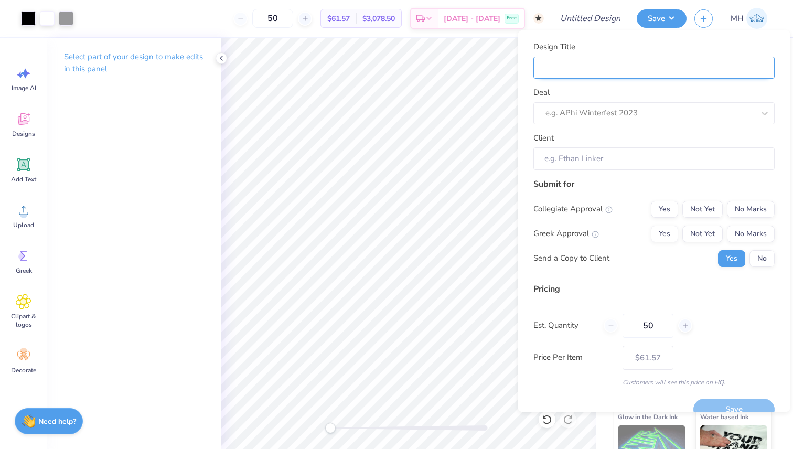
click at [589, 58] on input "Design Title" at bounding box center [653, 67] width 241 height 23
type input "b"
type input "bi"
type input "bit"
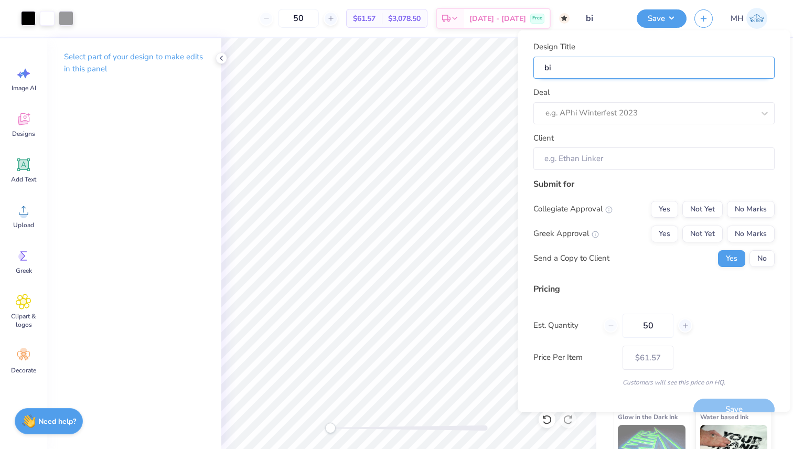
type input "bit"
type input "bitf"
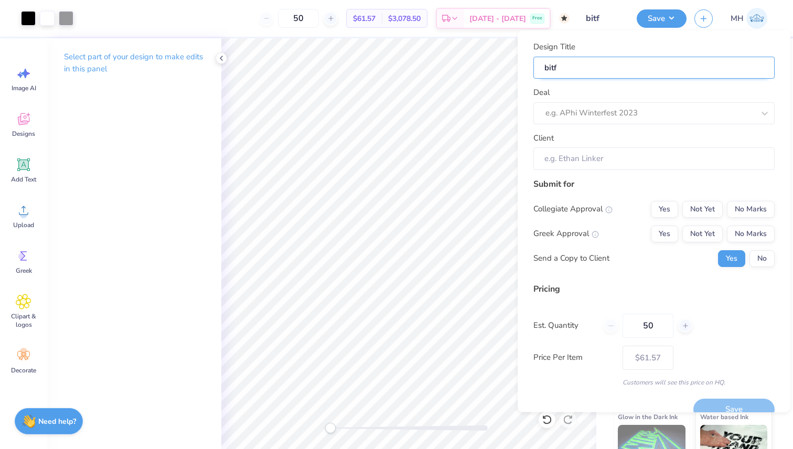
type input "bitf s"
type input "bitf sp"
type input "bitf s"
type input "bitf sw"
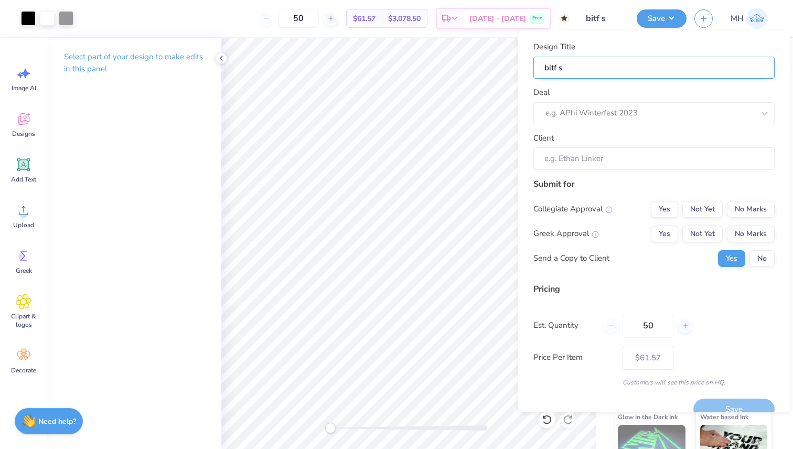
type input "bitf sw"
type input "bitf swe"
type input "bitf swea"
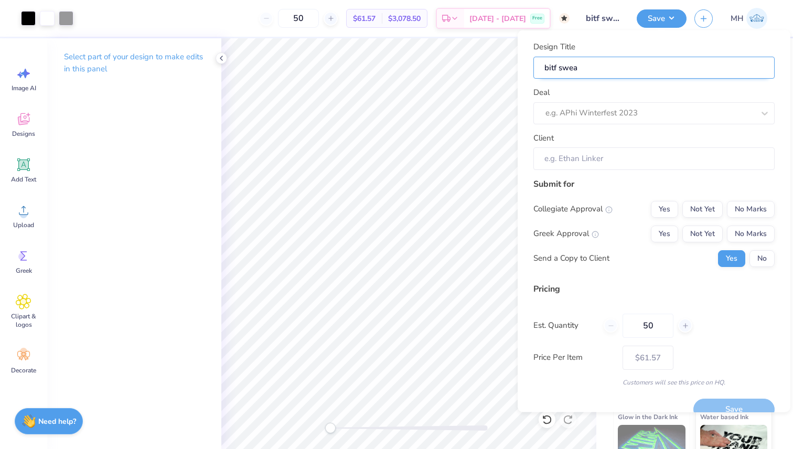
type input "bitf sweat"
type input "bitf sweatp"
type input "bitf sweatpa"
type input "bitf sweatpan"
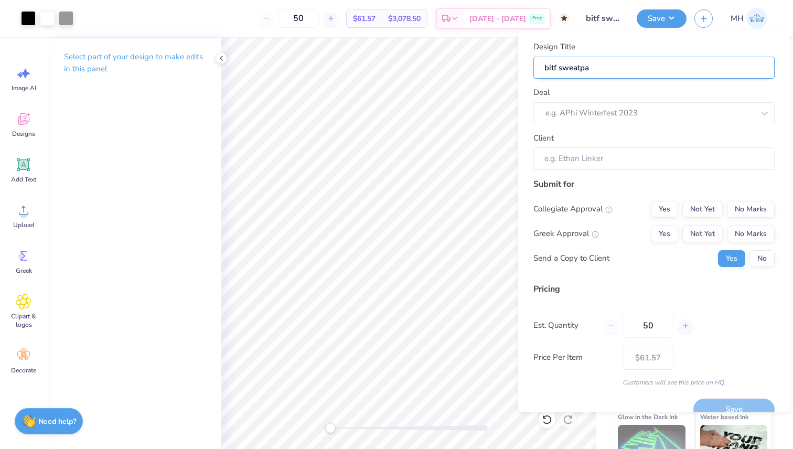
type input "bitf sweatpan"
type input "bitf sweatpant"
type input "bitf sweatpants"
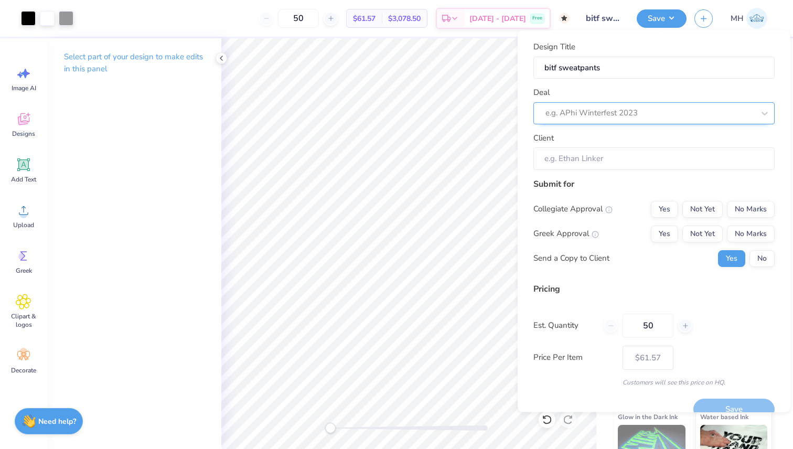
click at [581, 108] on div at bounding box center [649, 113] width 209 height 14
click at [580, 145] on div "BITF Concert Merch" at bounding box center [654, 140] width 233 height 17
type input "Kendra King"
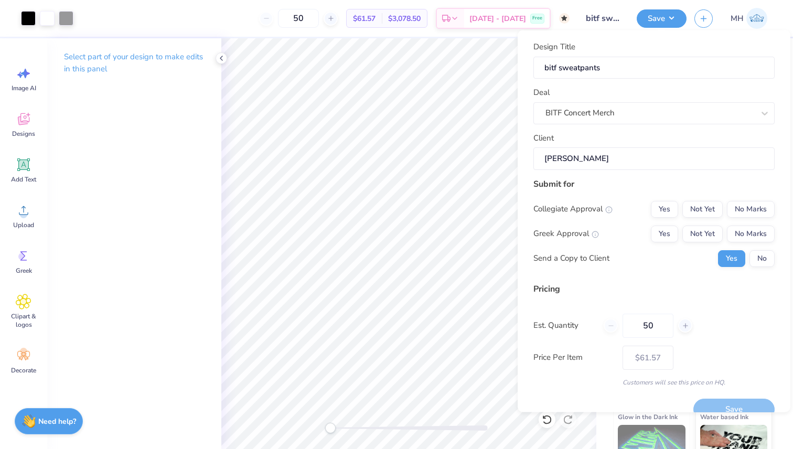
click at [580, 158] on input "Kendra King" at bounding box center [653, 158] width 241 height 23
click at [595, 185] on div "Submit for" at bounding box center [653, 183] width 241 height 13
drag, startPoint x: 768, startPoint y: 206, endPoint x: 768, endPoint y: 222, distance: 16.3
click at [768, 206] on button "No Marks" at bounding box center [751, 208] width 48 height 17
click at [767, 233] on button "No Marks" at bounding box center [751, 233] width 48 height 17
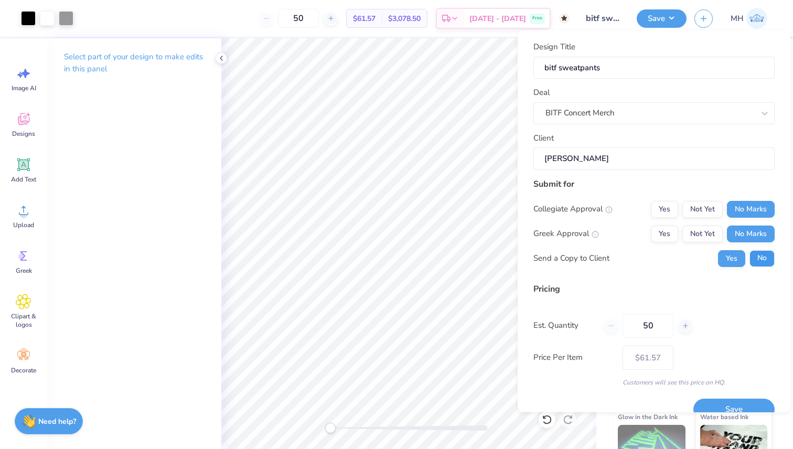
click at [767, 258] on button "No" at bounding box center [761, 258] width 25 height 17
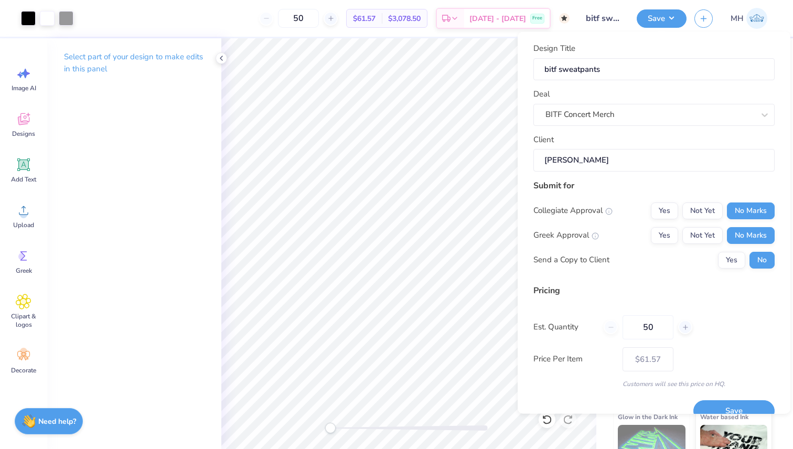
scroll to position [18, 0]
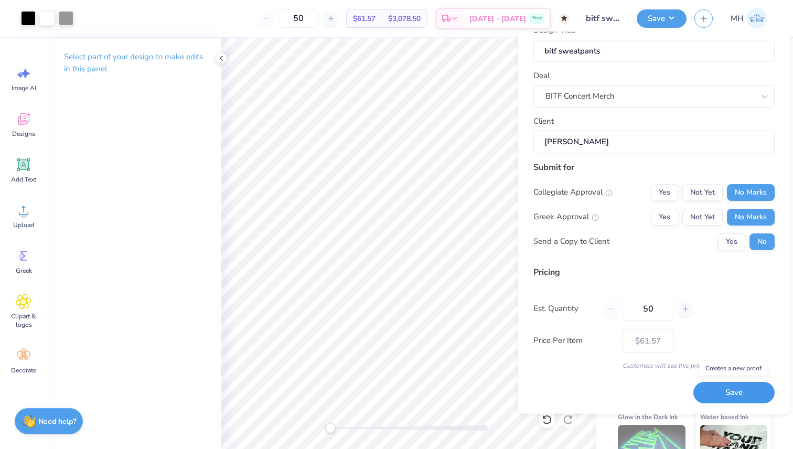
click at [749, 394] on button "Save" at bounding box center [733, 393] width 81 height 22
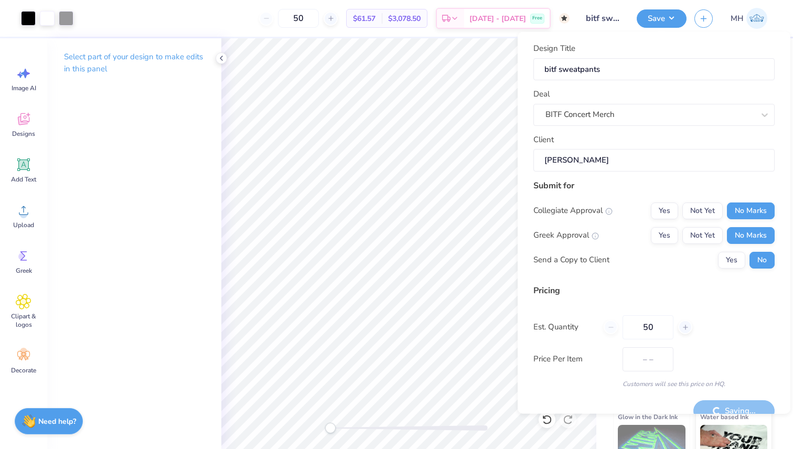
type input "$61.57"
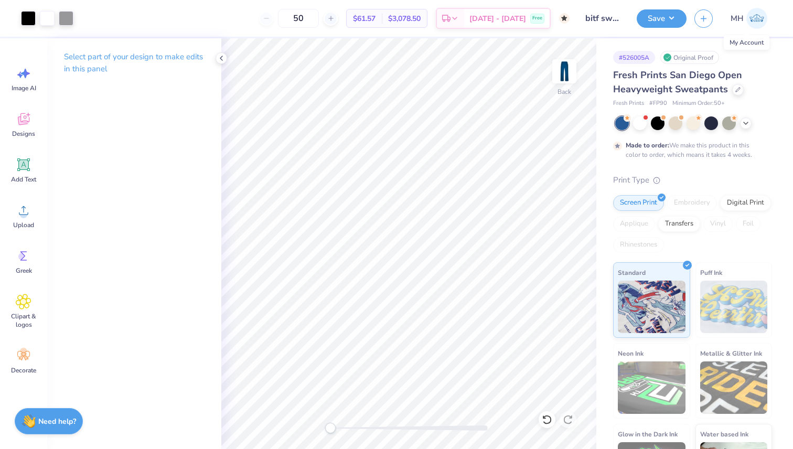
click at [752, 17] on img at bounding box center [756, 18] width 21 height 21
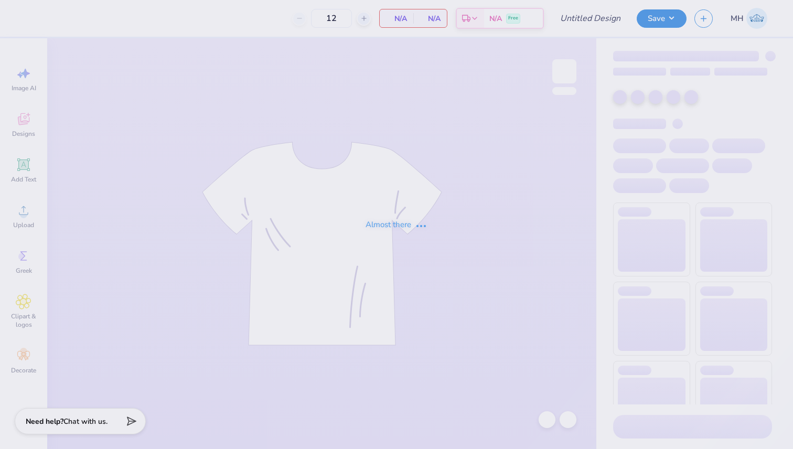
type input "bitf hoodie"
type input "50"
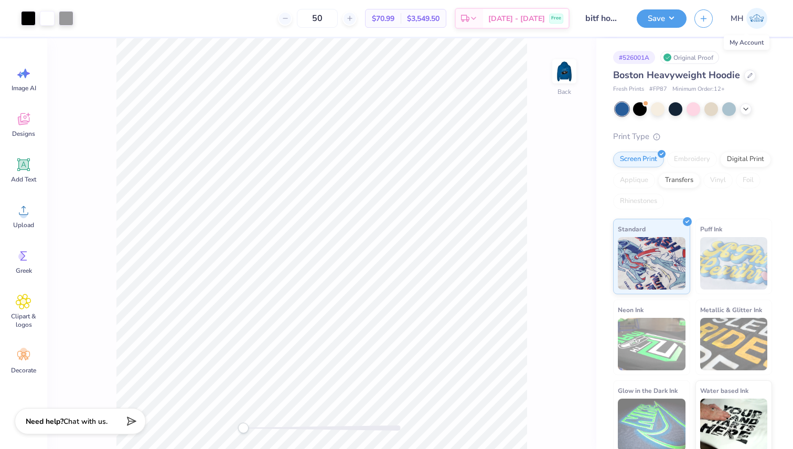
click at [737, 16] on span "MH" at bounding box center [737, 19] width 13 height 12
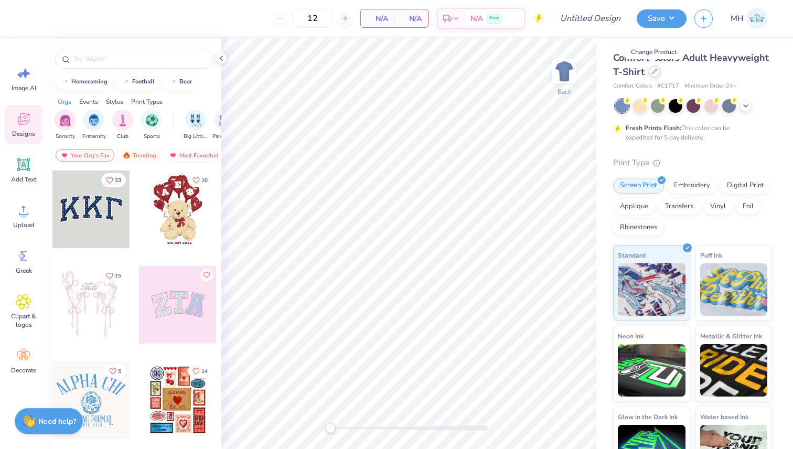
click at [653, 72] on icon at bounding box center [654, 71] width 5 height 5
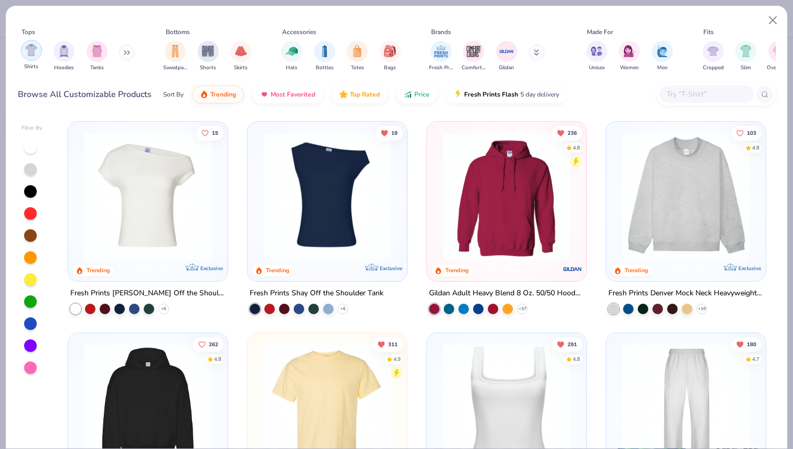
click at [36, 52] on img "filter for Shirts" at bounding box center [31, 50] width 12 height 12
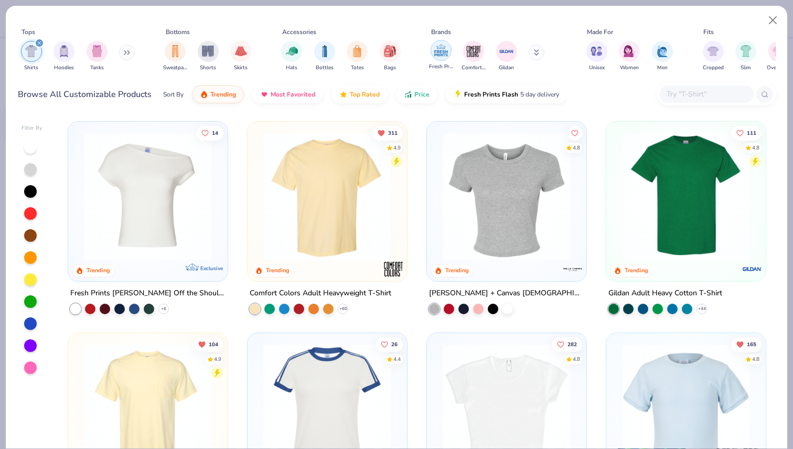
click at [438, 46] on img "filter for Fresh Prints" at bounding box center [441, 50] width 16 height 16
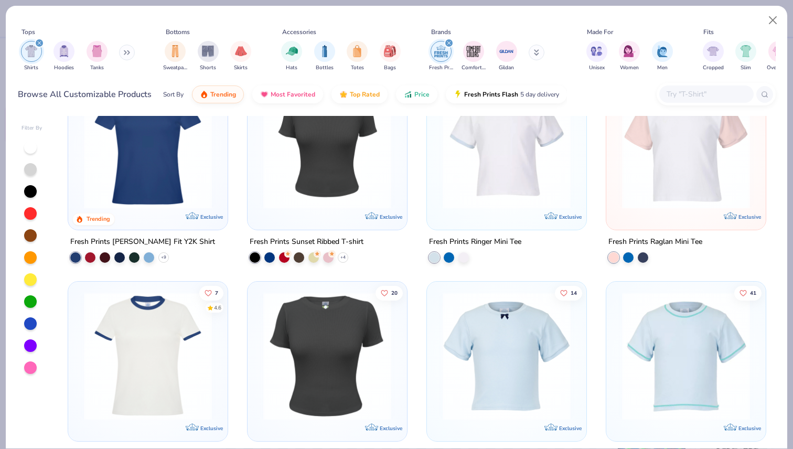
scroll to position [55, 0]
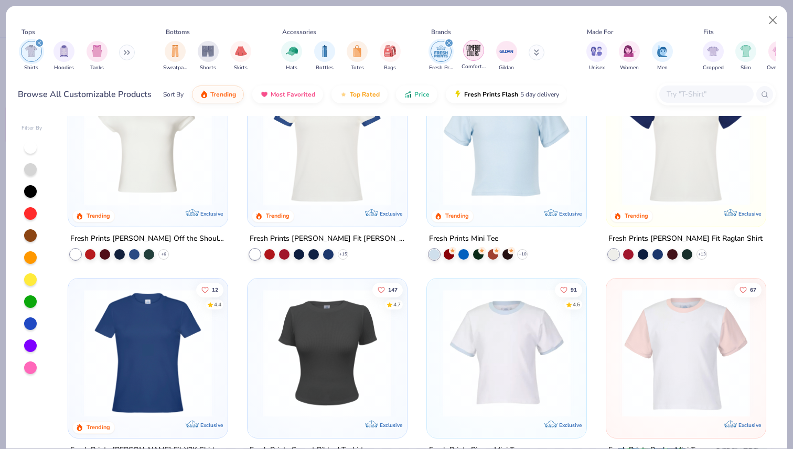
click at [468, 49] on img "filter for Comfort Colors" at bounding box center [474, 50] width 16 height 16
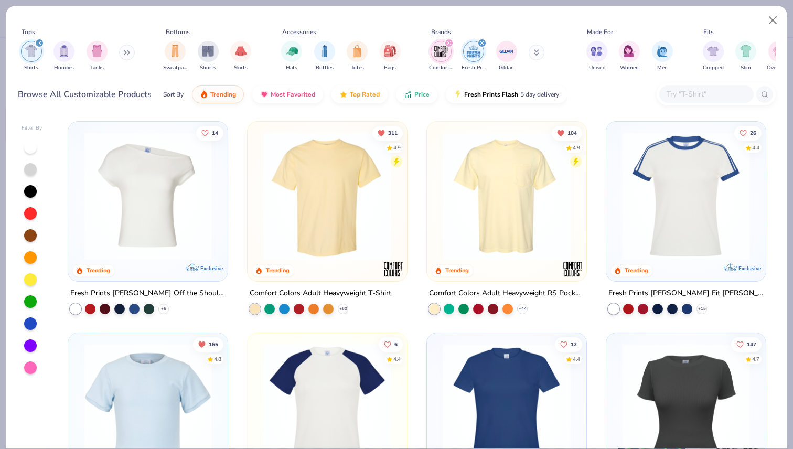
click at [478, 45] on div "filter for Fresh Prints" at bounding box center [481, 42] width 9 height 9
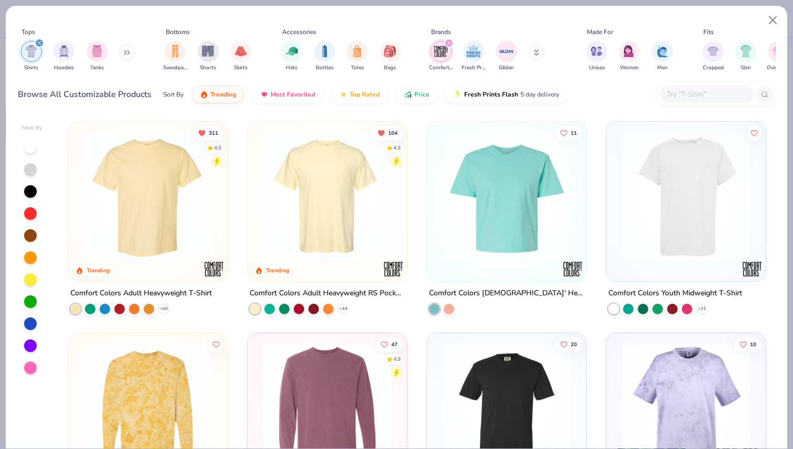
click at [185, 177] on img at bounding box center [148, 196] width 138 height 128
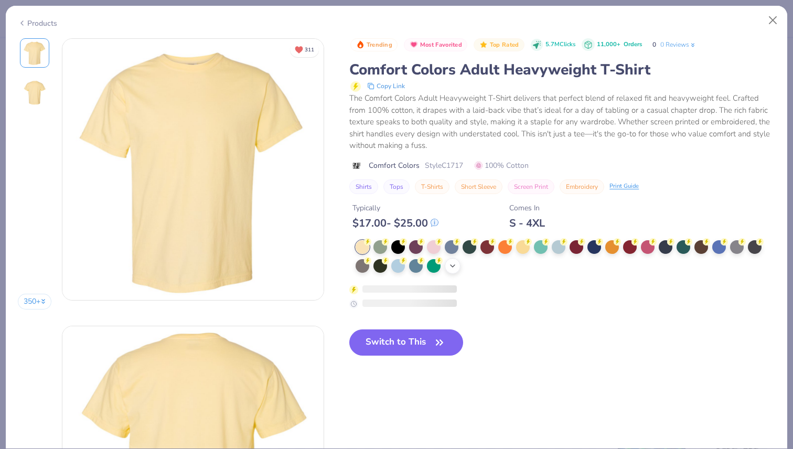
click at [456, 265] on icon at bounding box center [452, 266] width 8 height 8
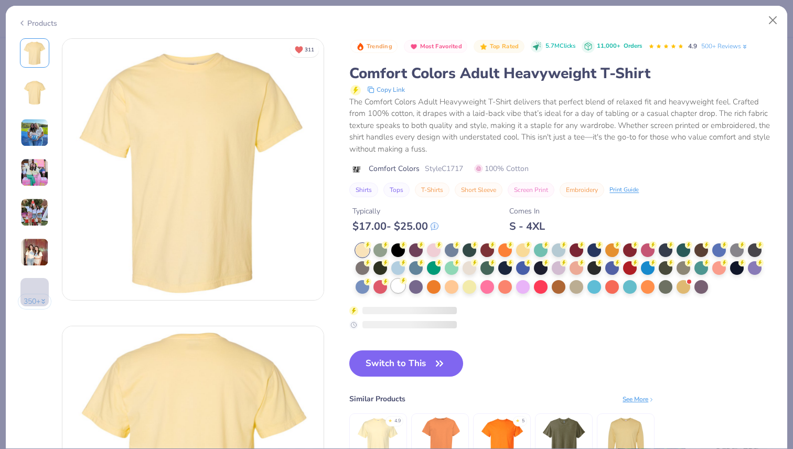
click at [401, 288] on div at bounding box center [398, 286] width 14 height 14
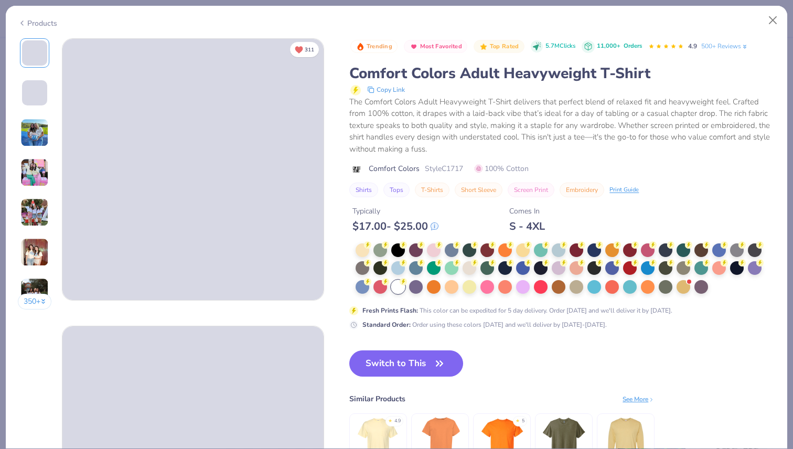
click at [381, 370] on button "Switch to This" at bounding box center [406, 363] width 114 height 26
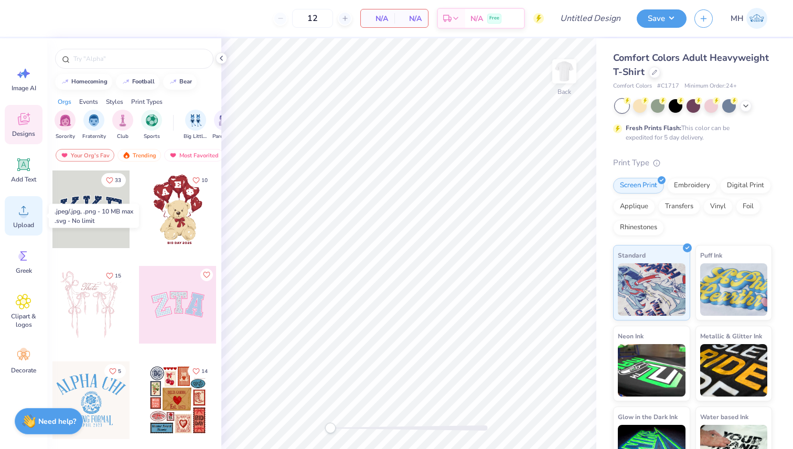
click at [25, 213] on circle at bounding box center [23, 214] width 7 height 7
click at [28, 215] on icon at bounding box center [24, 210] width 16 height 16
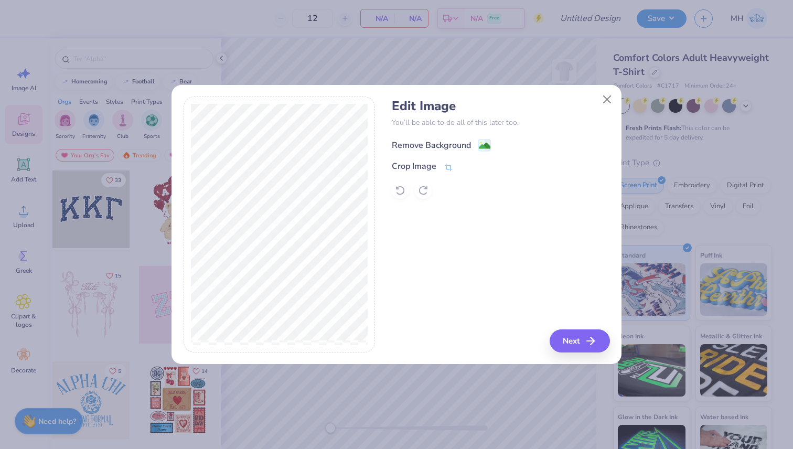
click at [483, 142] on image at bounding box center [485, 146] width 12 height 12
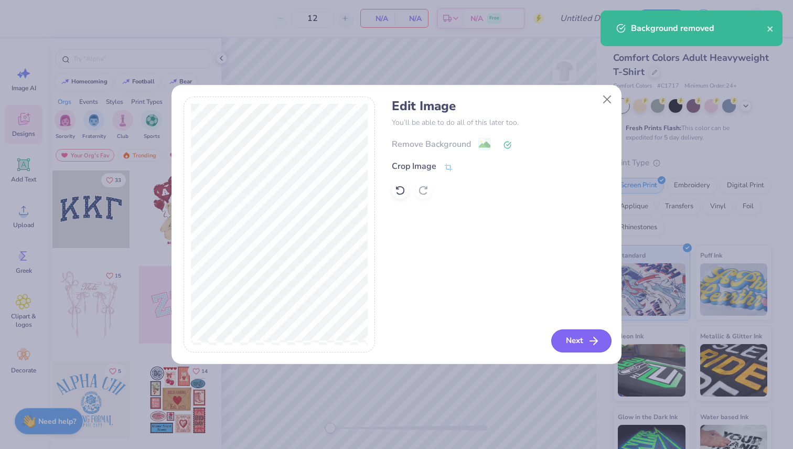
click at [589, 342] on icon "button" at bounding box center [593, 341] width 13 height 13
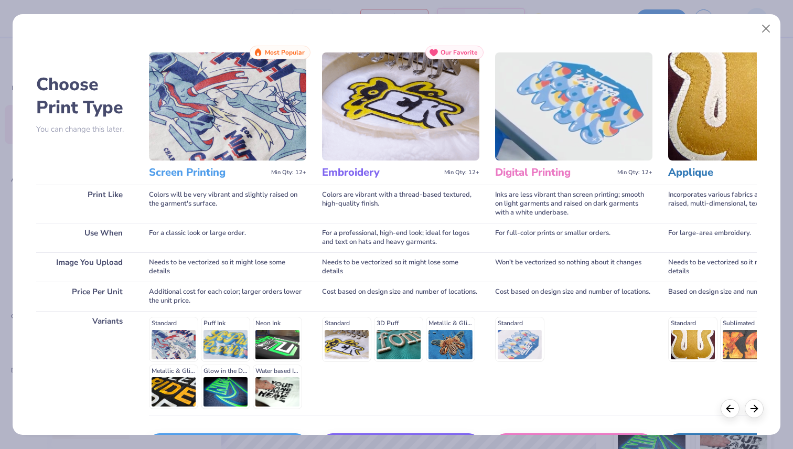
click at [141, 162] on div "Choose Print Type You can change this later. Print Like Use When Image You Uplo…" at bounding box center [396, 262] width 721 height 432
click at [215, 151] on img at bounding box center [227, 106] width 157 height 108
click at [206, 170] on h3 "Screen Printing" at bounding box center [208, 173] width 118 height 14
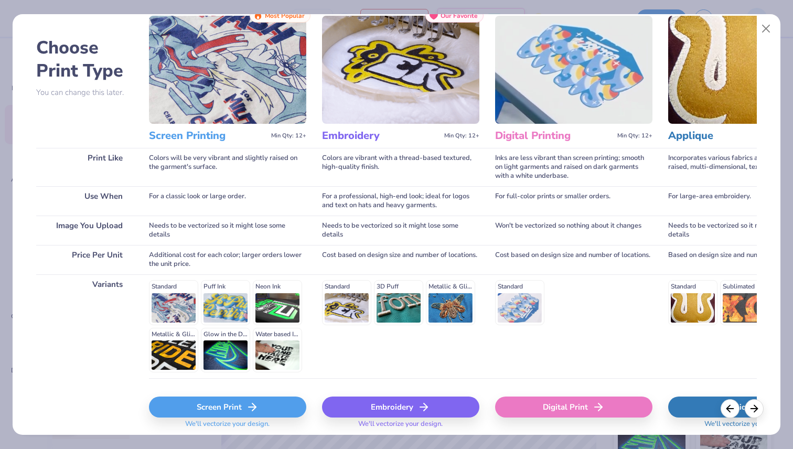
scroll to position [39, 0]
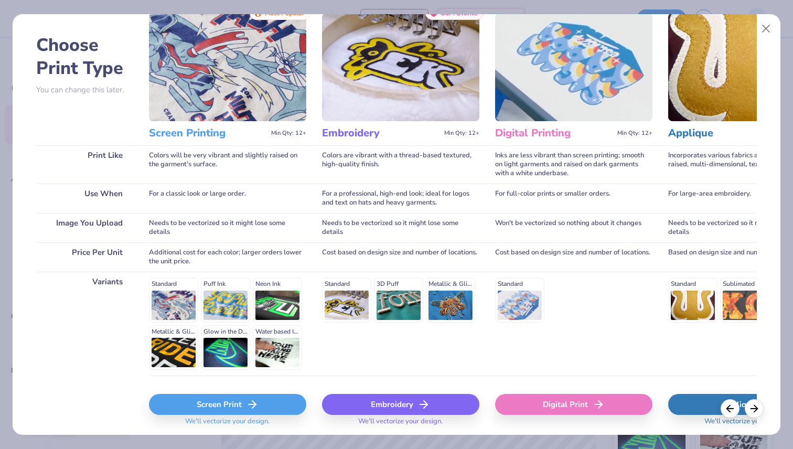
click at [172, 307] on div "Standard Puff Ink Neon Ink Metallic & Glitter Ink Glow in the Dark Ink Water ba…" at bounding box center [227, 323] width 157 height 92
click at [220, 403] on div "Screen Print" at bounding box center [227, 404] width 157 height 21
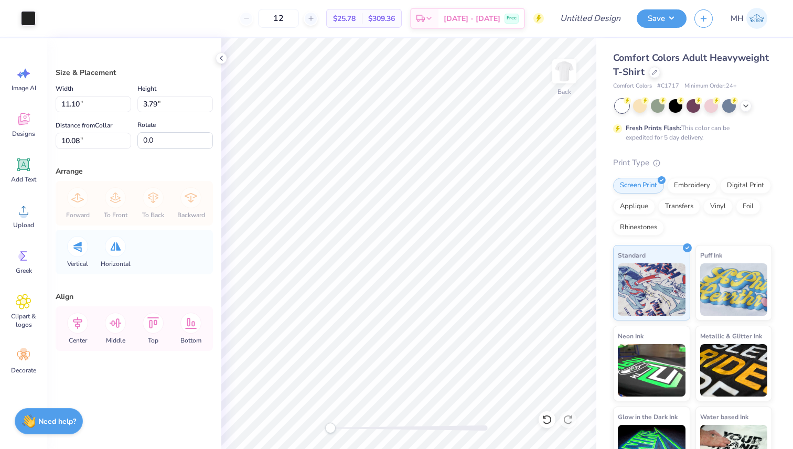
type input "11.10"
type input "3.79"
type input "9.30"
type input "3.17"
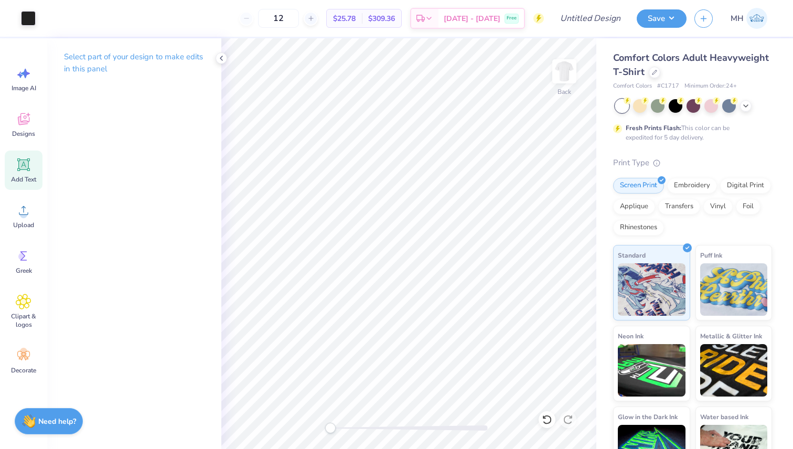
click at [25, 174] on div "Add Text" at bounding box center [24, 170] width 38 height 39
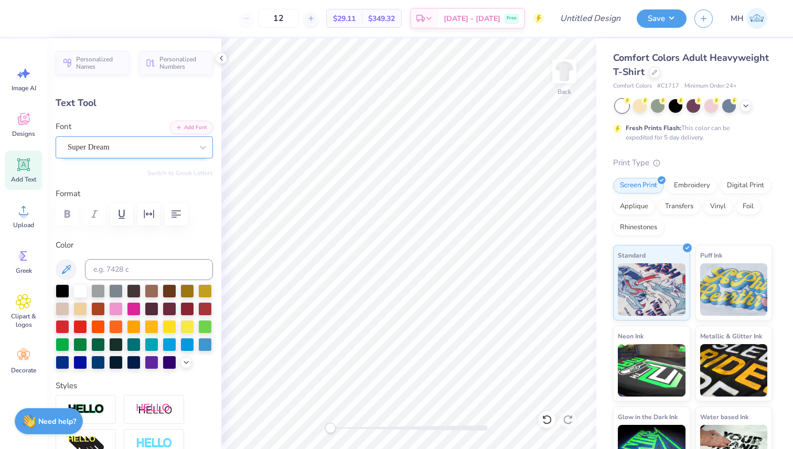
click at [124, 145] on div "Super Dream" at bounding box center [130, 147] width 127 height 16
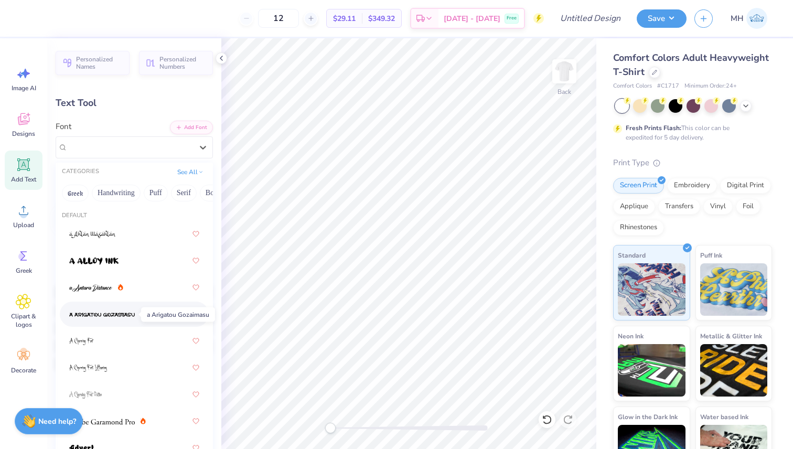
click at [109, 309] on span at bounding box center [102, 314] width 66 height 11
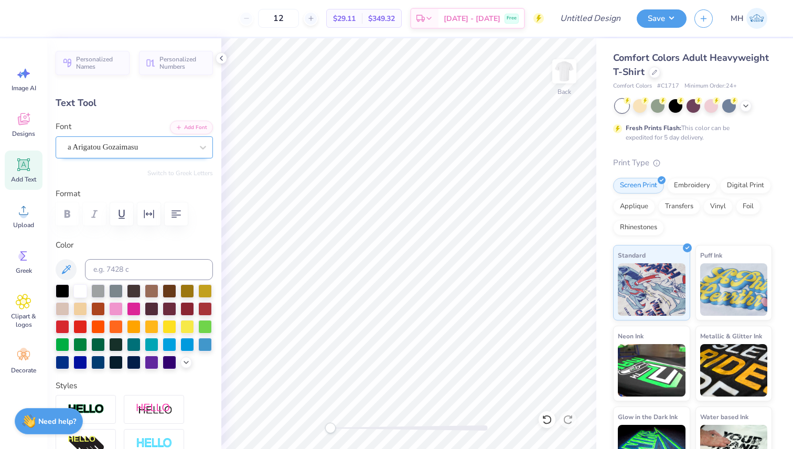
click at [143, 140] on div at bounding box center [130, 147] width 125 height 14
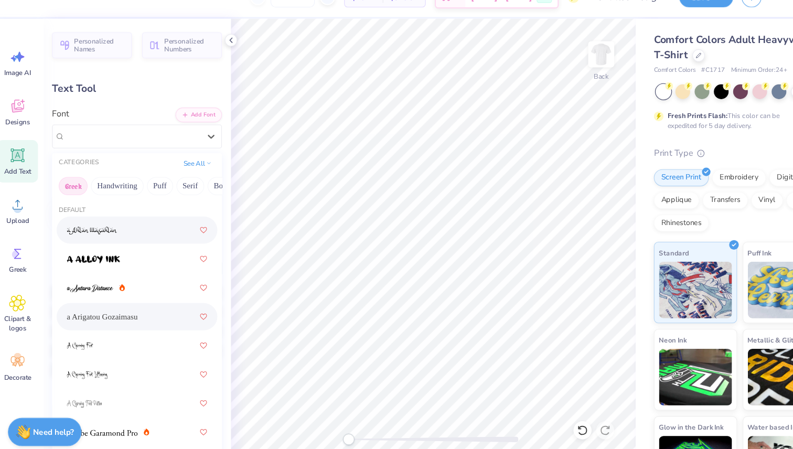
click at [78, 197] on button "Greek" at bounding box center [75, 193] width 27 height 17
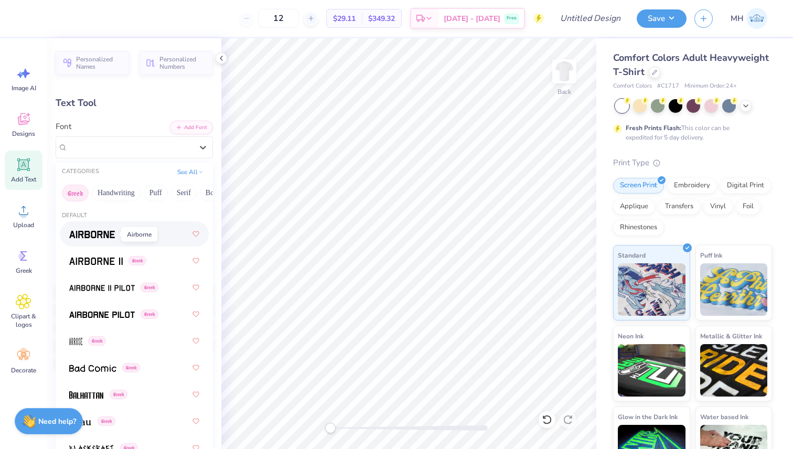
click at [107, 236] on img at bounding box center [92, 234] width 46 height 7
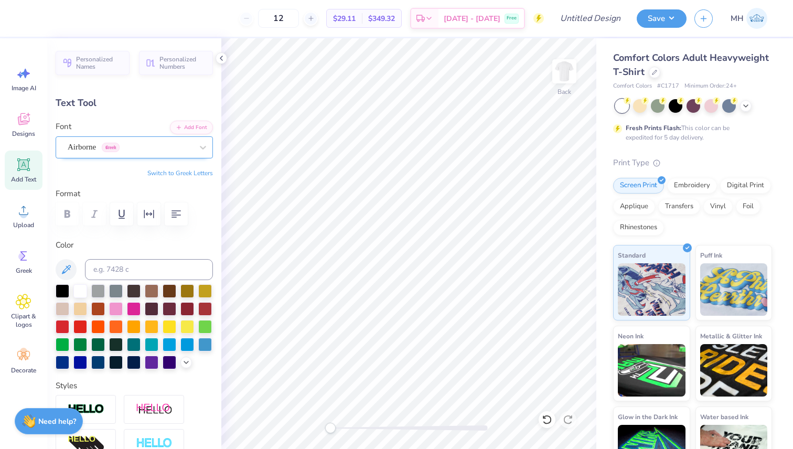
click at [88, 151] on div "Airborne Greek" at bounding box center [130, 147] width 127 height 16
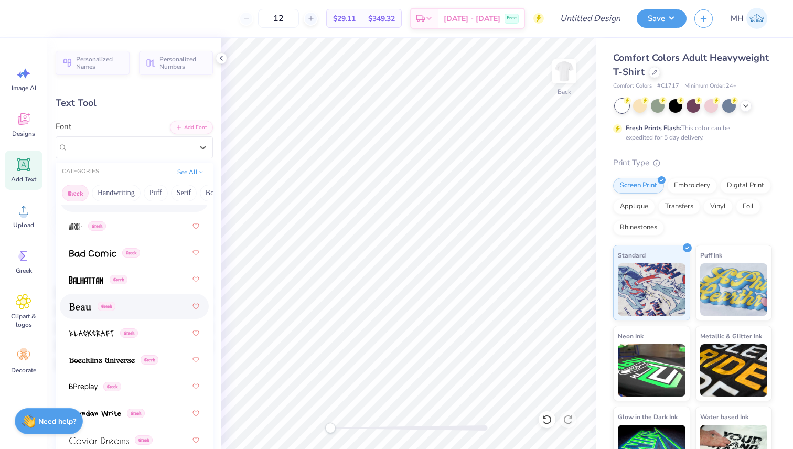
scroll to position [116, 0]
click at [122, 315] on div "Greek" at bounding box center [134, 304] width 149 height 25
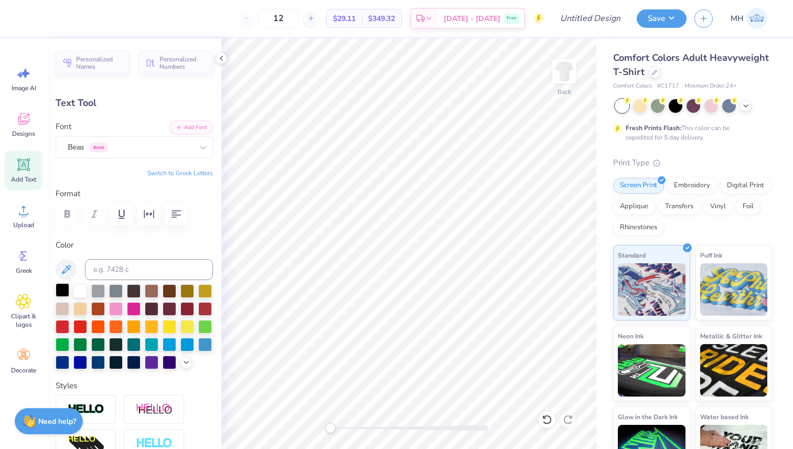
click at [60, 297] on div at bounding box center [63, 290] width 14 height 14
type textarea "b"
type textarea "BROTHERS"
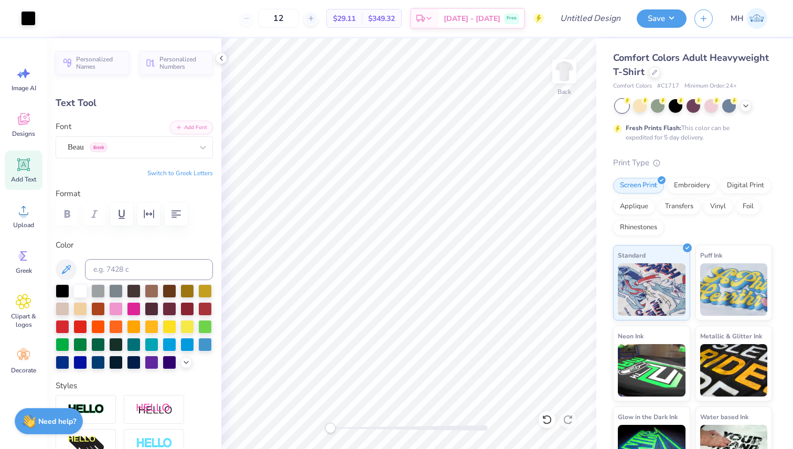
type input "11.15"
type input "1.63"
type input "11.68"
type input "6.63"
type input "0.97"
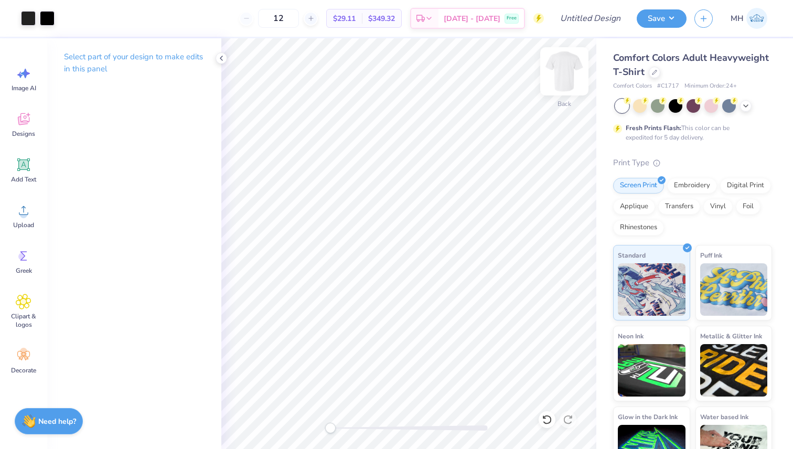
click at [566, 64] on img at bounding box center [564, 71] width 42 height 42
click at [18, 175] on span "Add Text" at bounding box center [23, 179] width 25 height 8
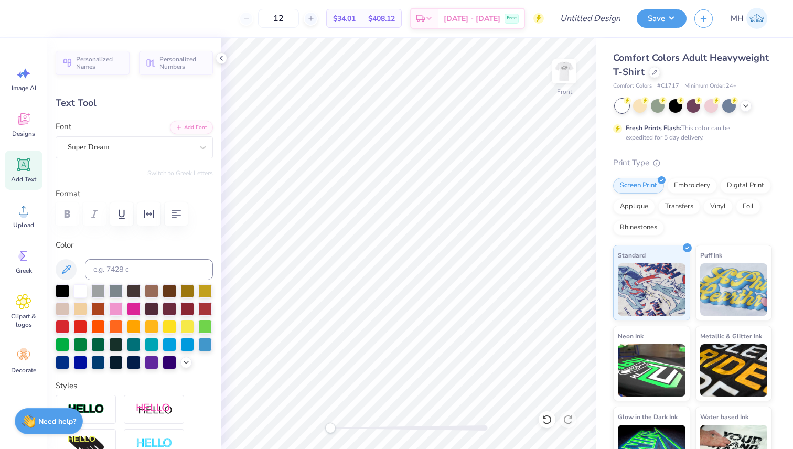
scroll to position [0, 3]
type textarea "DST Charity Bash"
click at [67, 291] on div at bounding box center [63, 290] width 14 height 14
click at [115, 141] on div "Super Dream" at bounding box center [130, 147] width 127 height 16
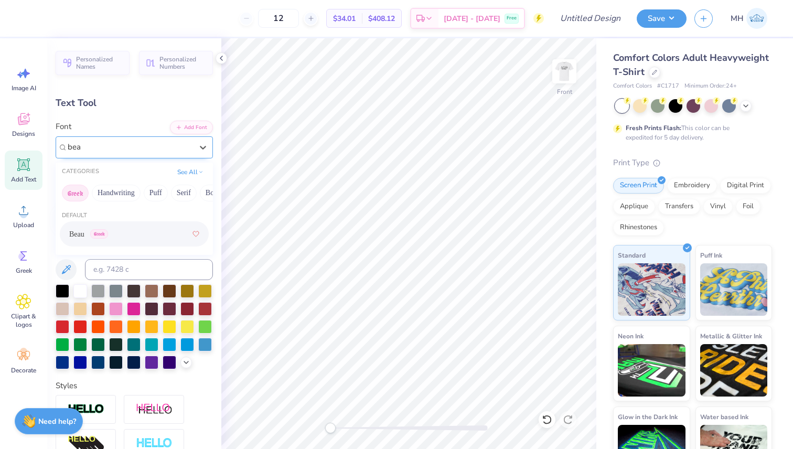
click at [103, 234] on span "Greek" at bounding box center [99, 233] width 18 height 9
type input "bea"
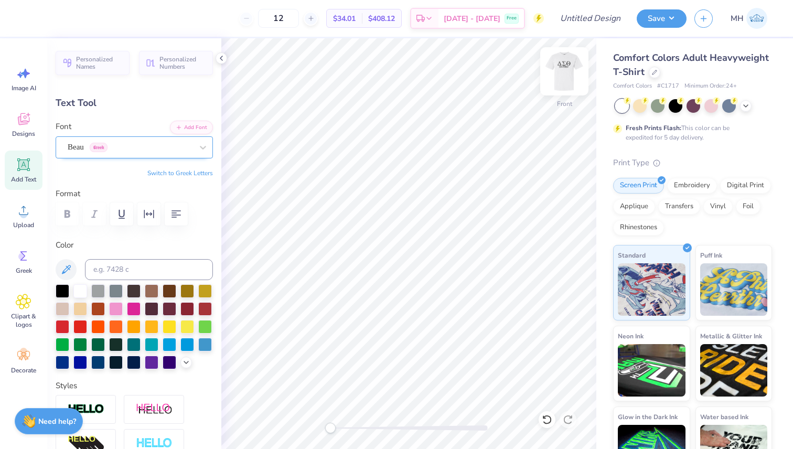
paste textarea "[DATE]"
paste textarea "[US_STATE]"
type textarea "DST Charity Bash [DATE] [US_STATE]"
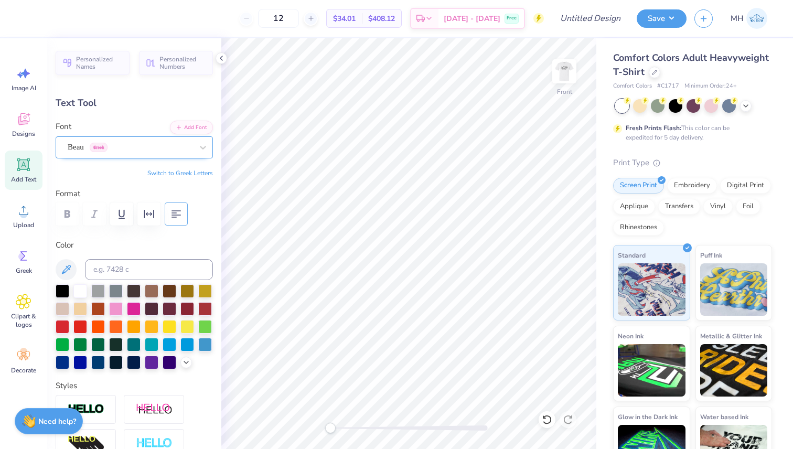
click at [180, 218] on icon "button" at bounding box center [176, 214] width 13 height 13
click at [166, 258] on div "Color" at bounding box center [134, 304] width 157 height 130
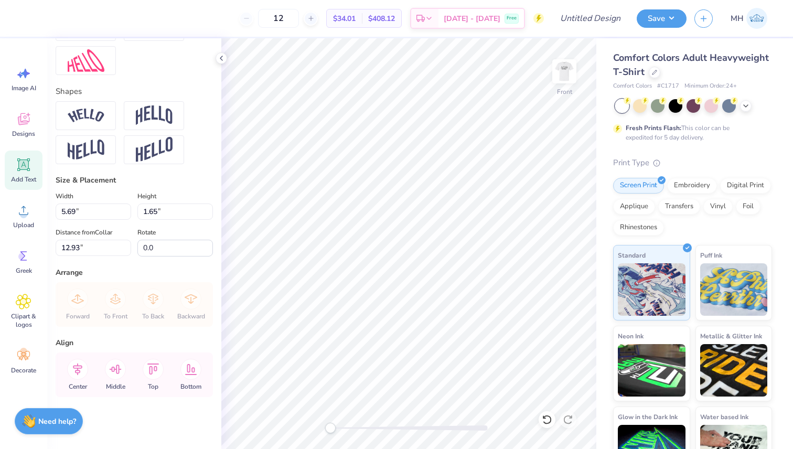
scroll to position [416, 0]
click at [95, 119] on img at bounding box center [86, 117] width 37 height 14
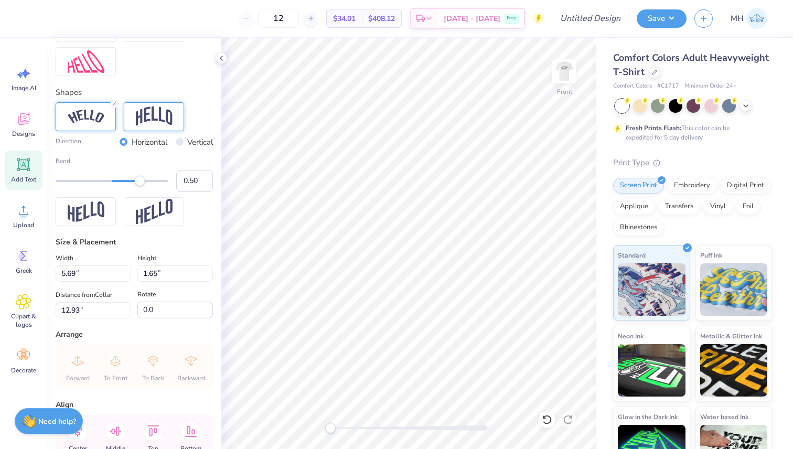
click at [147, 108] on img at bounding box center [154, 116] width 37 height 20
type input "14.53"
type input "6.74"
type input "10.38"
click at [157, 202] on img at bounding box center [154, 212] width 37 height 26
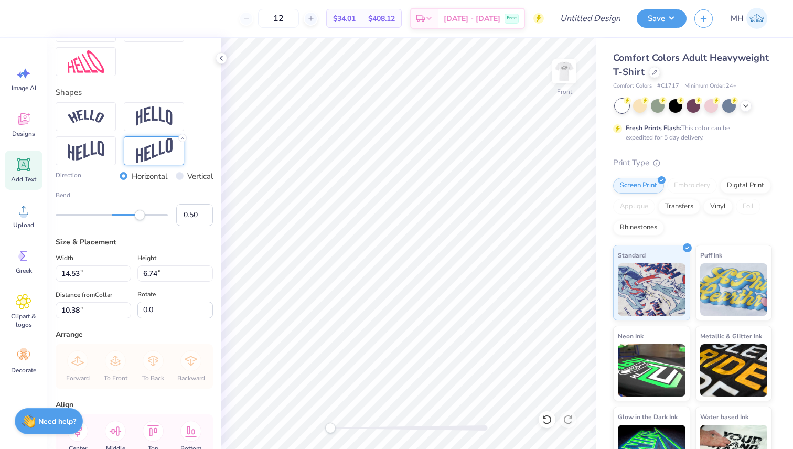
click at [148, 151] on img at bounding box center [154, 151] width 37 height 26
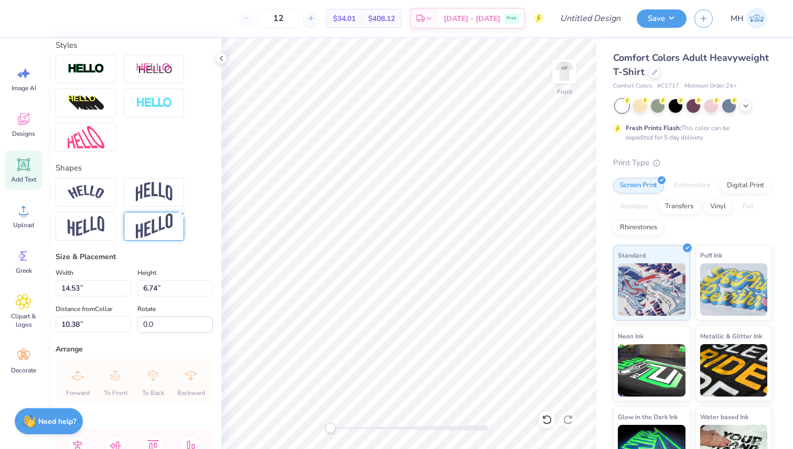
scroll to position [315, 0]
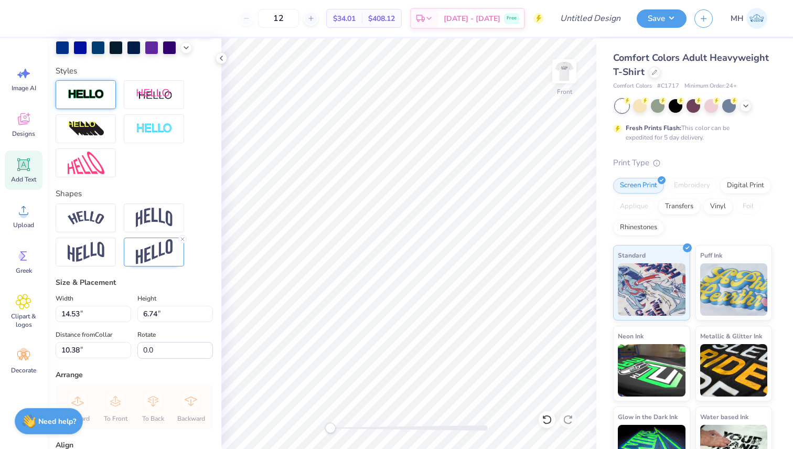
drag, startPoint x: 135, startPoint y: 91, endPoint x: 106, endPoint y: 88, distance: 29.5
click at [136, 91] on img at bounding box center [154, 94] width 37 height 13
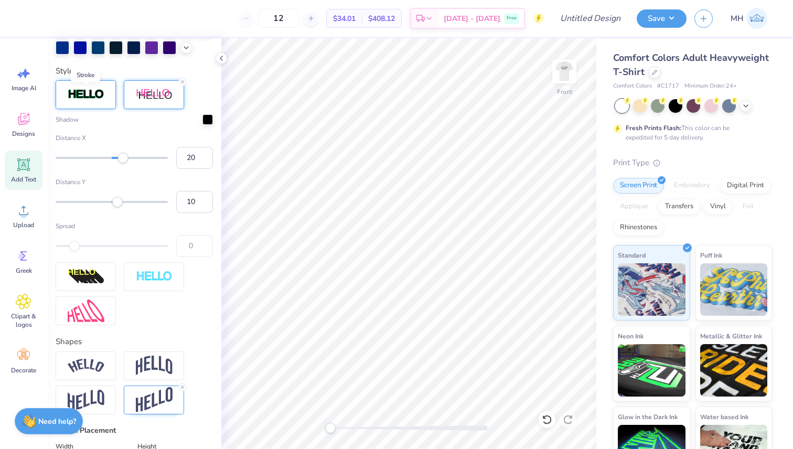
click at [96, 89] on img at bounding box center [86, 95] width 37 height 12
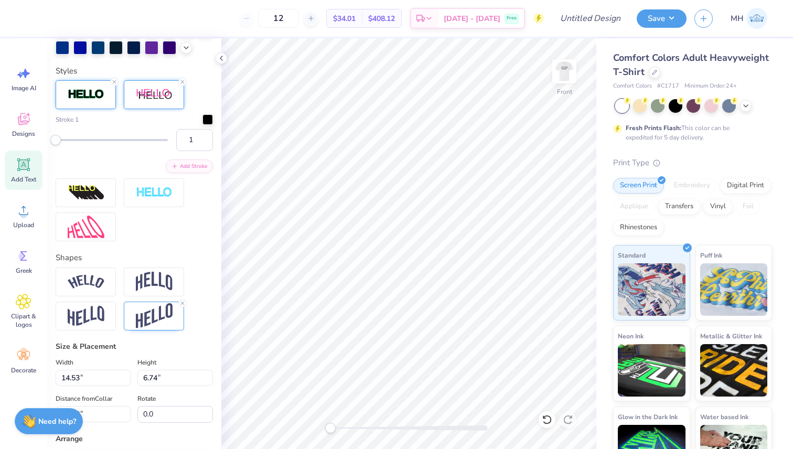
click at [135, 90] on div at bounding box center [154, 94] width 60 height 29
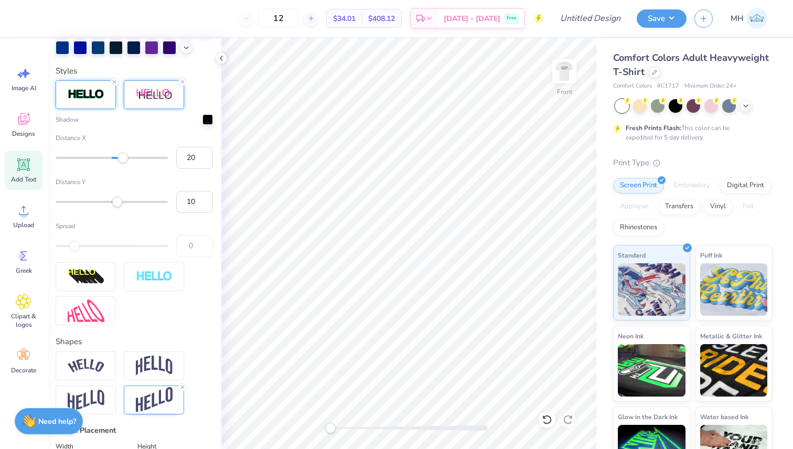
click at [98, 95] on img at bounding box center [86, 95] width 37 height 12
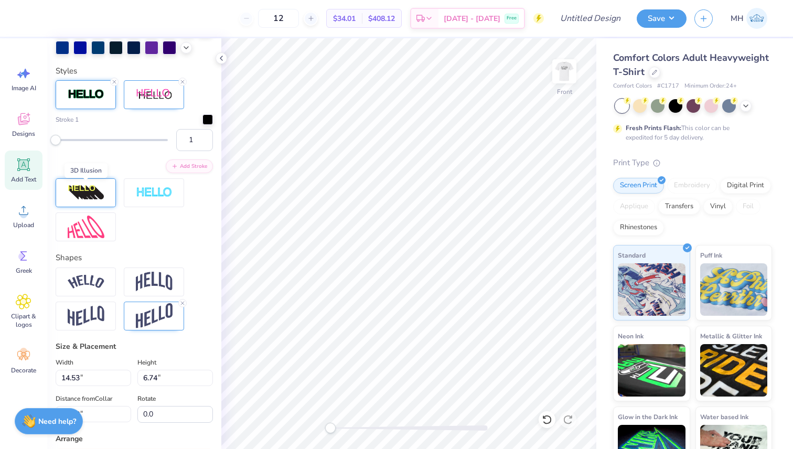
click at [100, 186] on img at bounding box center [86, 193] width 37 height 17
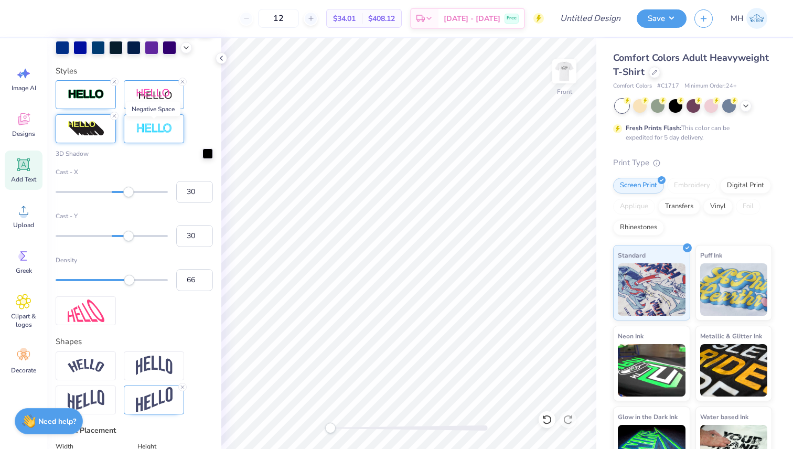
click at [137, 127] on img at bounding box center [154, 129] width 37 height 12
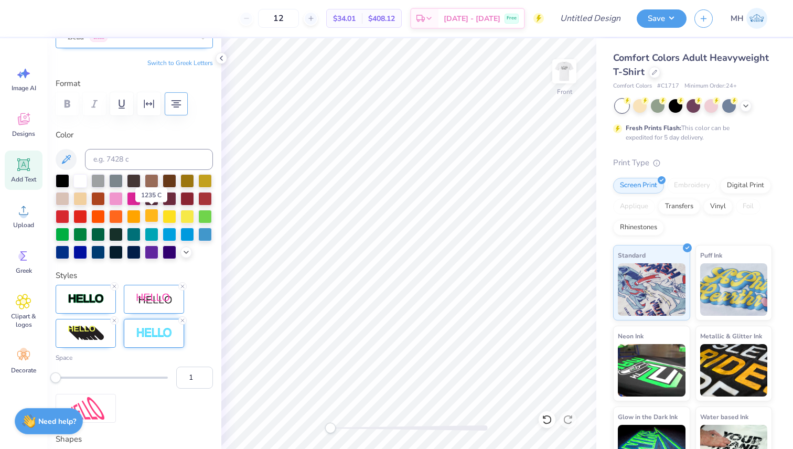
scroll to position [115, 0]
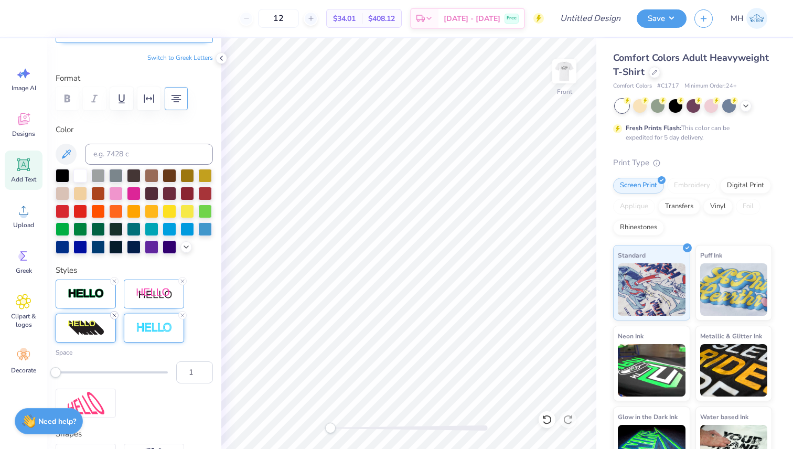
click at [114, 315] on line at bounding box center [114, 315] width 3 height 3
click at [114, 278] on icon at bounding box center [114, 281] width 6 height 6
drag, startPoint x: 184, startPoint y: 279, endPoint x: 184, endPoint y: 314, distance: 35.1
click at [184, 279] on icon at bounding box center [182, 281] width 6 height 6
click at [183, 319] on div at bounding box center [182, 315] width 8 height 8
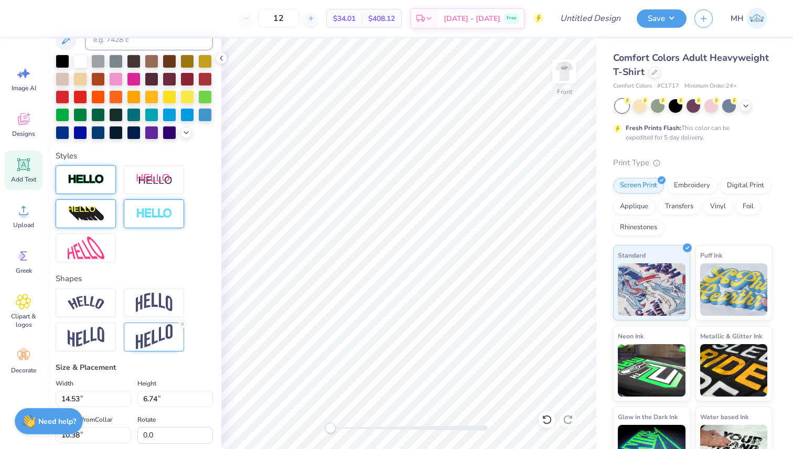
scroll to position [230, 0]
click at [182, 323] on line at bounding box center [182, 323] width 3 height 3
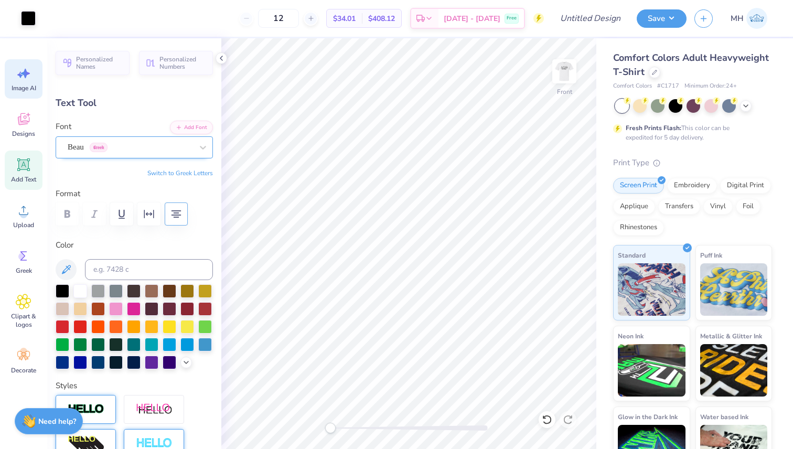
click at [23, 91] on span "Image AI" at bounding box center [24, 88] width 25 height 8
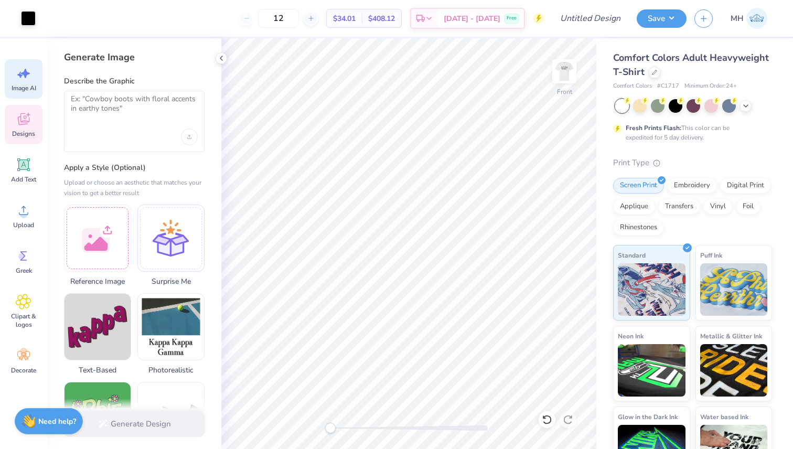
click at [24, 123] on icon at bounding box center [23, 120] width 10 height 8
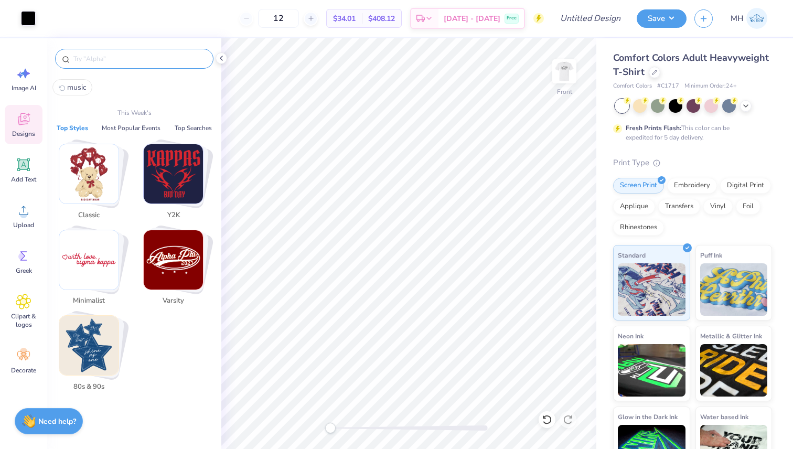
click at [134, 55] on input "text" at bounding box center [139, 58] width 134 height 10
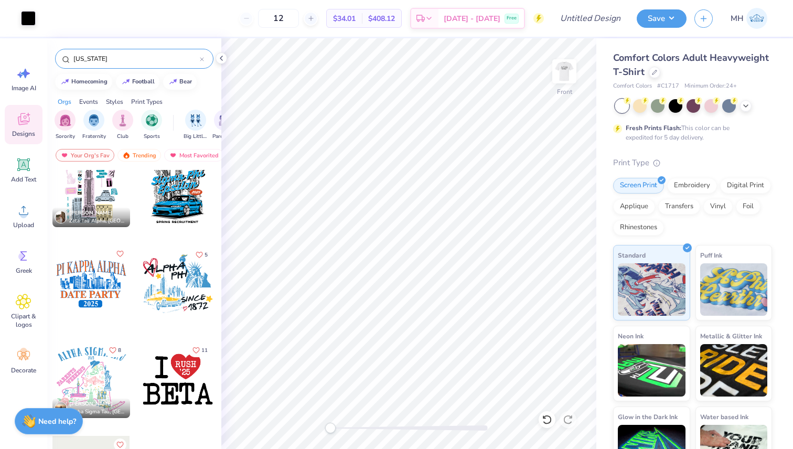
scroll to position [124, 0]
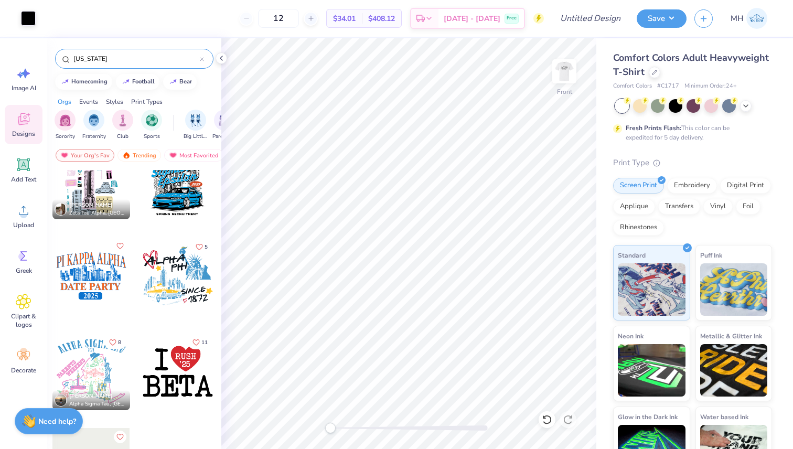
type input "[US_STATE]"
click at [105, 319] on div at bounding box center [91, 284] width 79 height 95
click at [104, 282] on div at bounding box center [91, 276] width 78 height 78
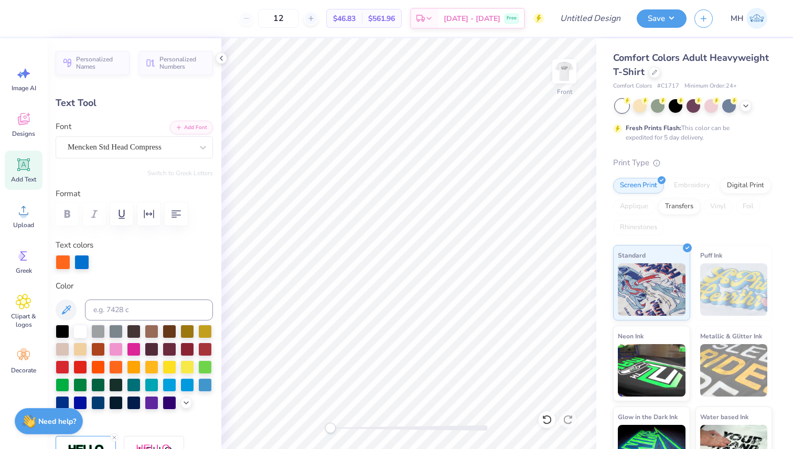
scroll to position [0, 0]
type textarea "P"
type textarea "DST Charity Bash"
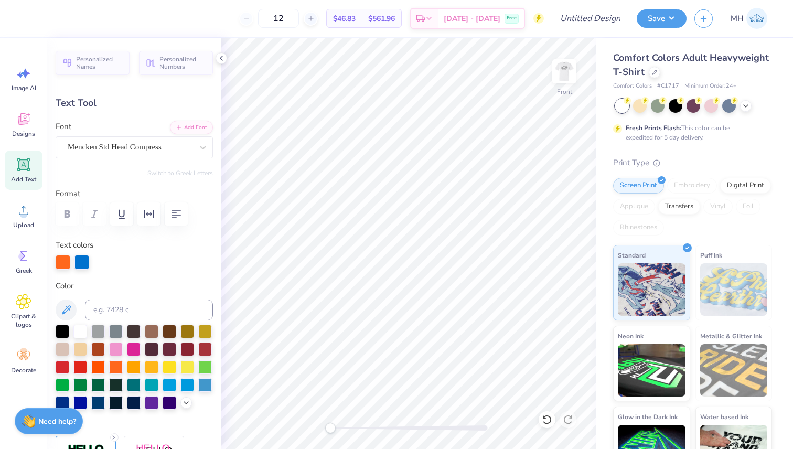
click at [401, 271] on body "12 $46.83 Per Item $561.96 Total Est. Delivery [DATE] - [DATE] Free Design Titl…" at bounding box center [396, 224] width 793 height 449
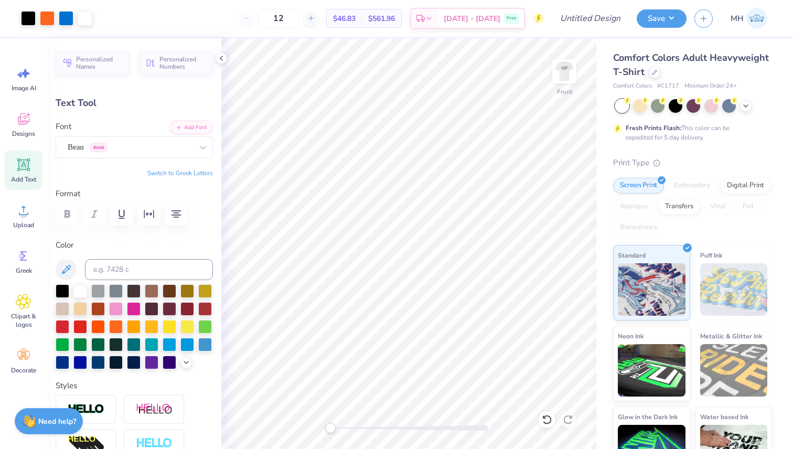
type input "11.17"
type input "4.63"
type input "3.92"
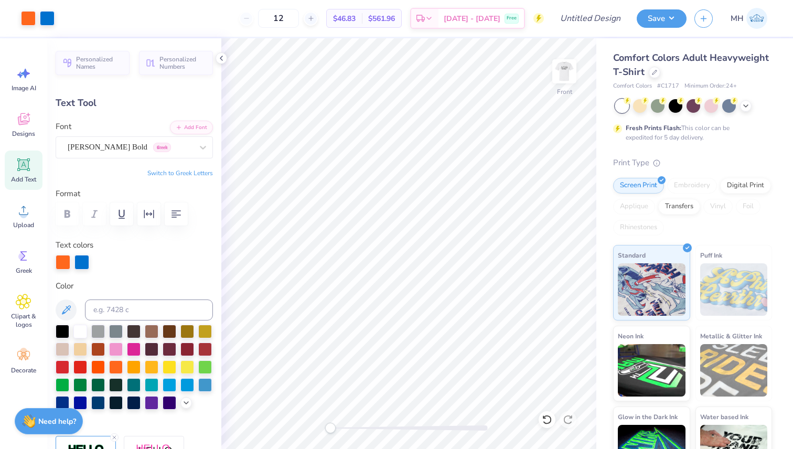
type input "10.58"
type input "1.29"
type input "15.54"
type textarea "P"
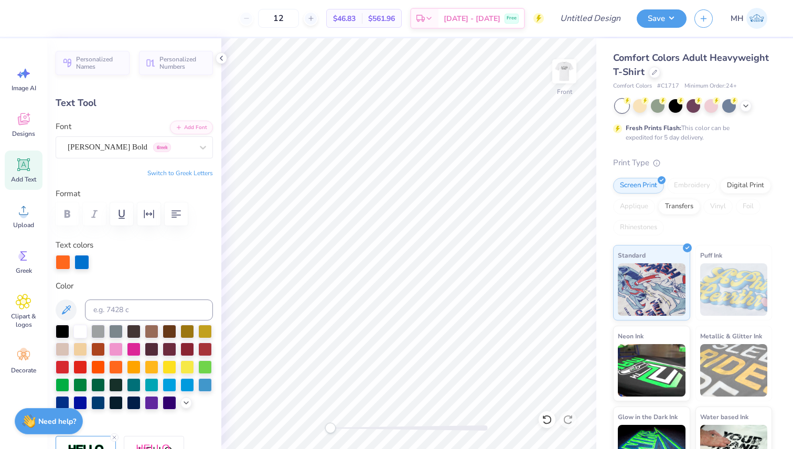
scroll to position [0, 1]
type textarea "[US_STATE]"
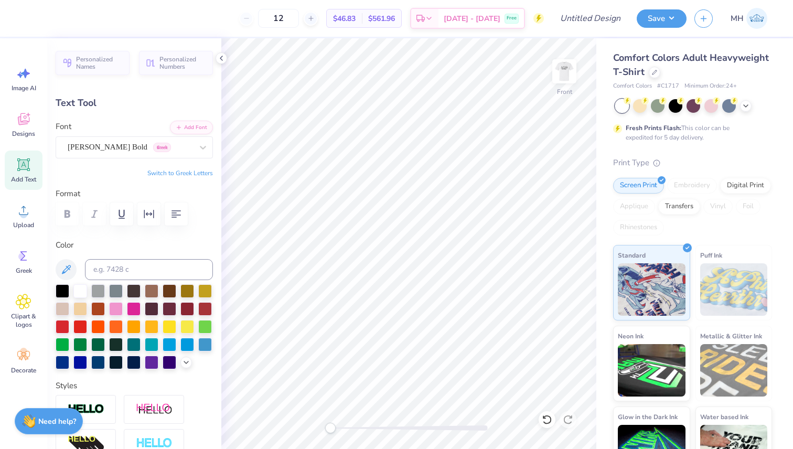
type input "2.51"
type input "0.93"
type input "17.37"
type textarea "2"
type textarea "9"
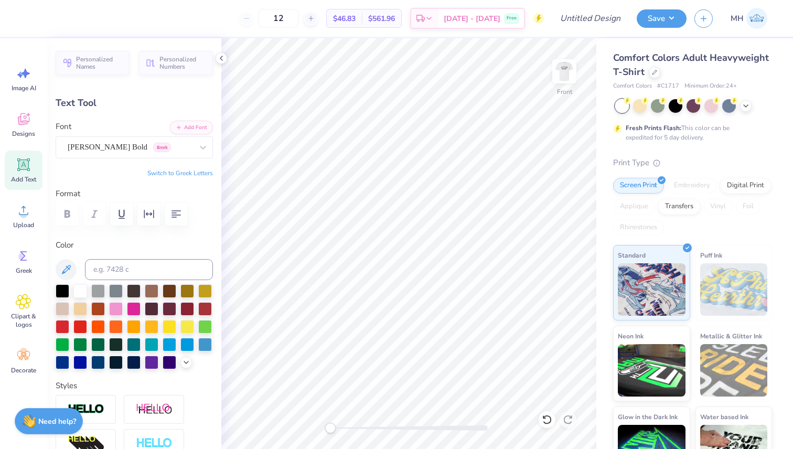
type textarea "19-01-2o22"
type input "6.13"
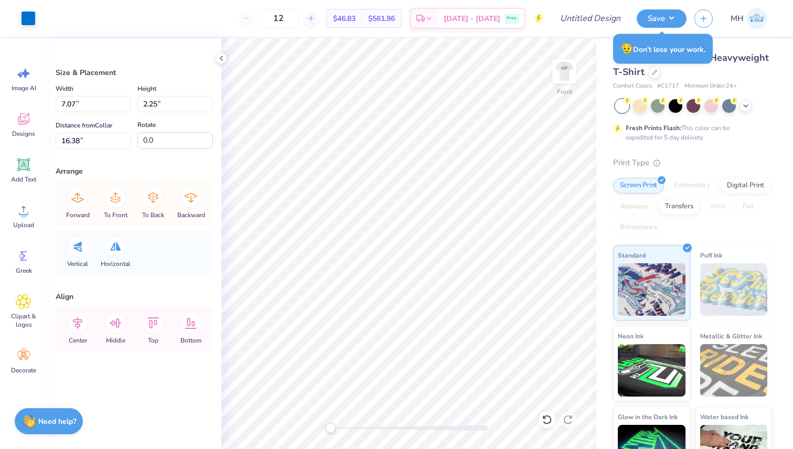
type input "7.07"
type input "2.25"
type input "16.38"
type input "6.69"
type input "2.13"
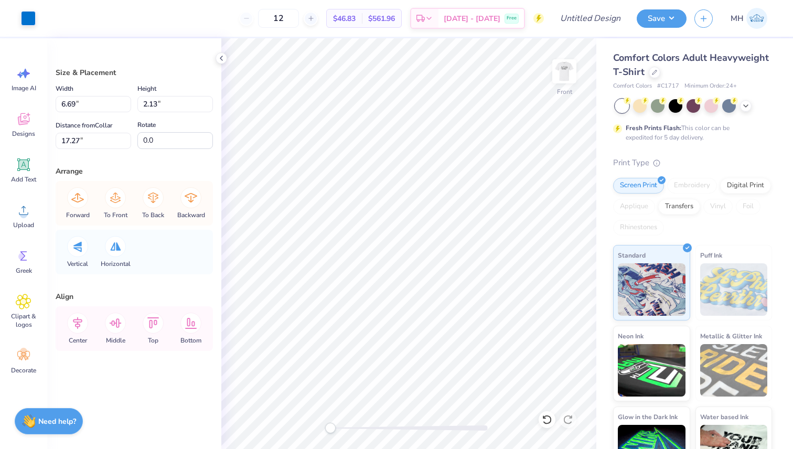
type input "17.27"
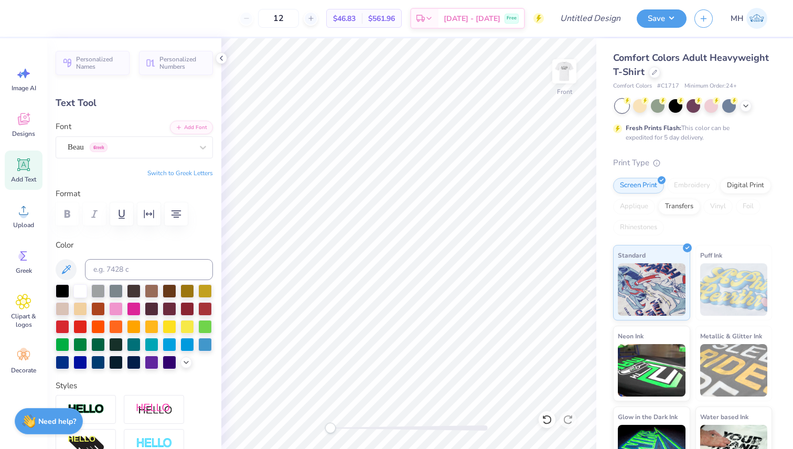
scroll to position [0, 2]
type textarea "DST Charity ash [DATE] [US_STATE]"
type input "10.23"
type input "3.93"
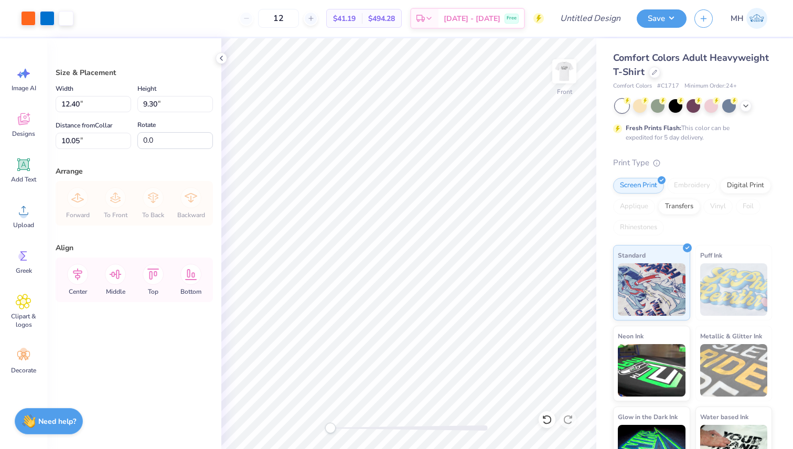
type input "5.22"
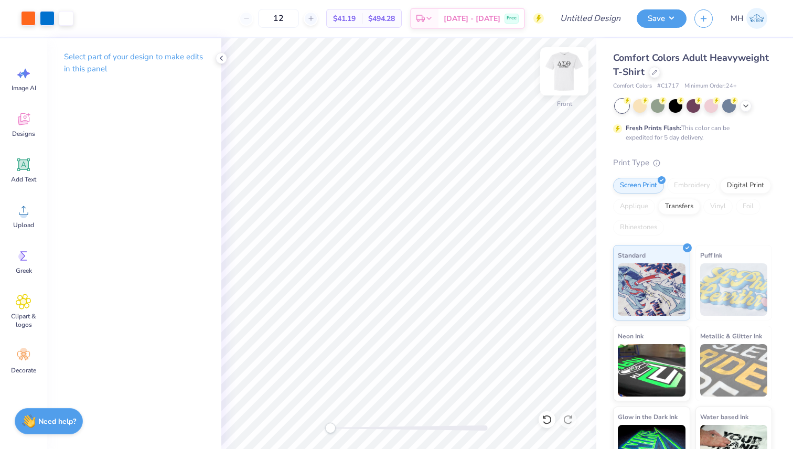
click at [566, 69] on img at bounding box center [564, 71] width 42 height 42
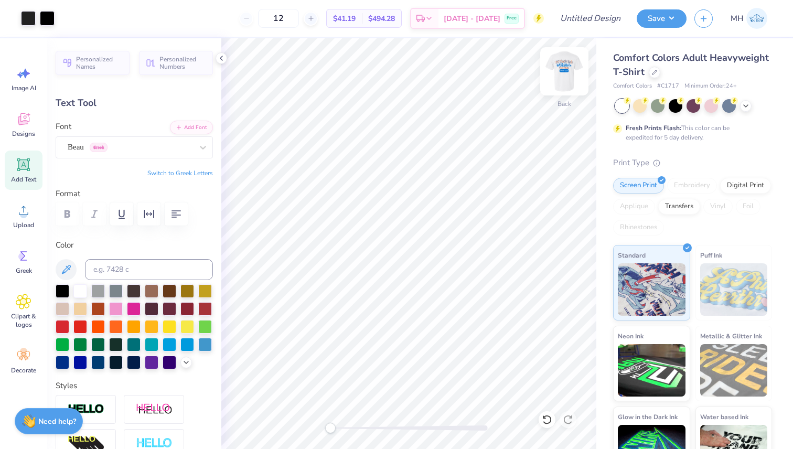
click at [569, 73] on img at bounding box center [564, 71] width 42 height 42
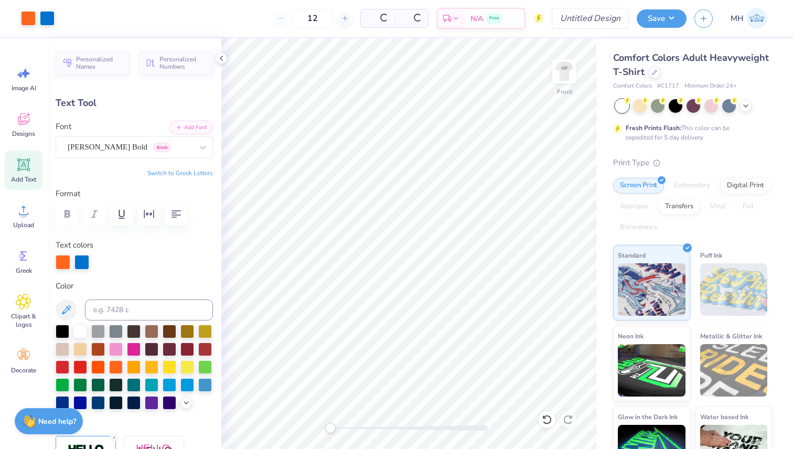
type input "7.09"
type input "1.29"
type input "10.73"
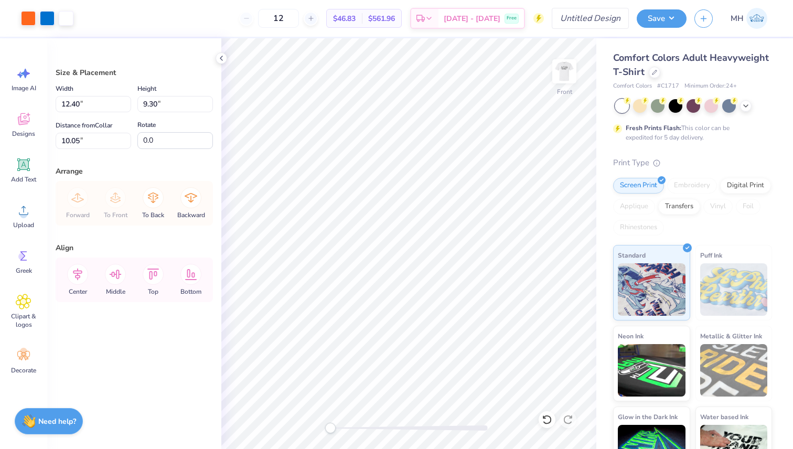
type input "10.06"
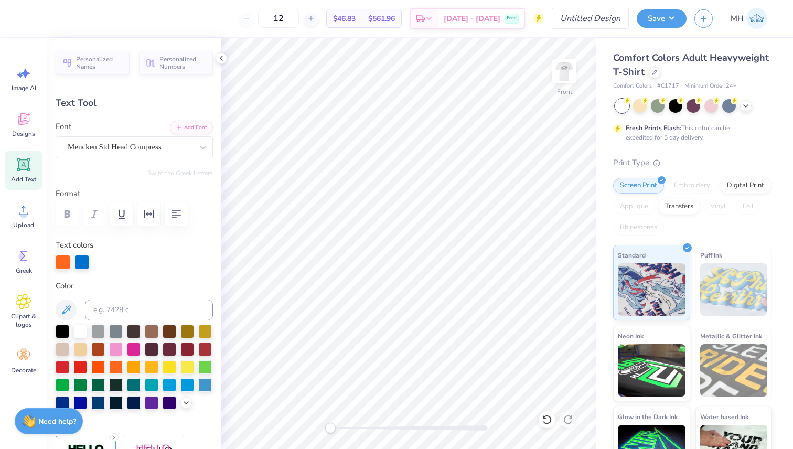
scroll to position [0, 3]
click at [203, 381] on div at bounding box center [205, 384] width 14 height 14
click at [80, 396] on div at bounding box center [80, 402] width 14 height 14
click at [63, 397] on div at bounding box center [63, 402] width 14 height 14
click at [62, 402] on div at bounding box center [63, 402] width 14 height 14
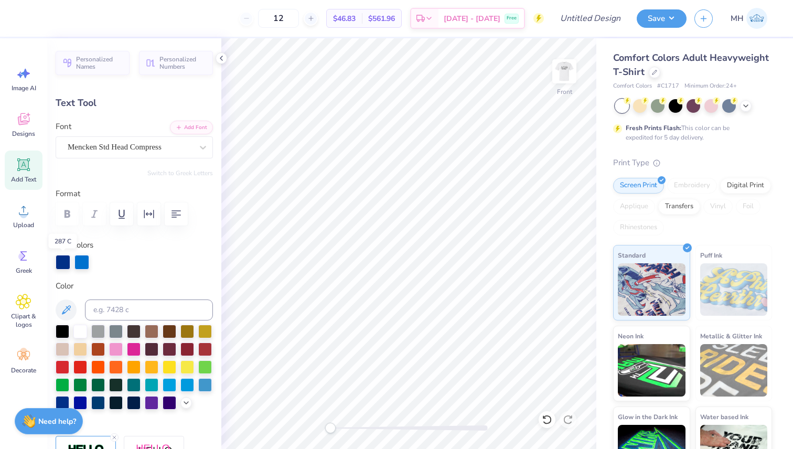
click at [63, 263] on div at bounding box center [63, 262] width 15 height 15
click at [173, 263] on div at bounding box center [134, 262] width 157 height 15
type input "7.09"
type input "1.29"
type input "15.56"
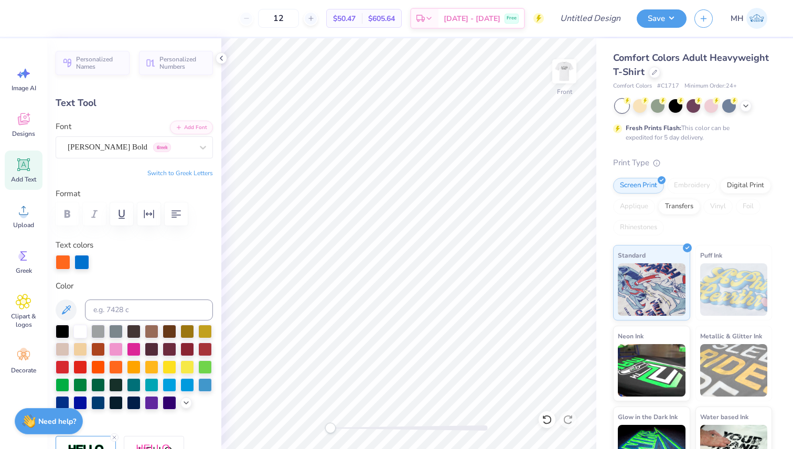
scroll to position [0, 1]
click at [56, 401] on div at bounding box center [63, 402] width 14 height 14
type input "12.40"
type input "2.99"
type input "10.17"
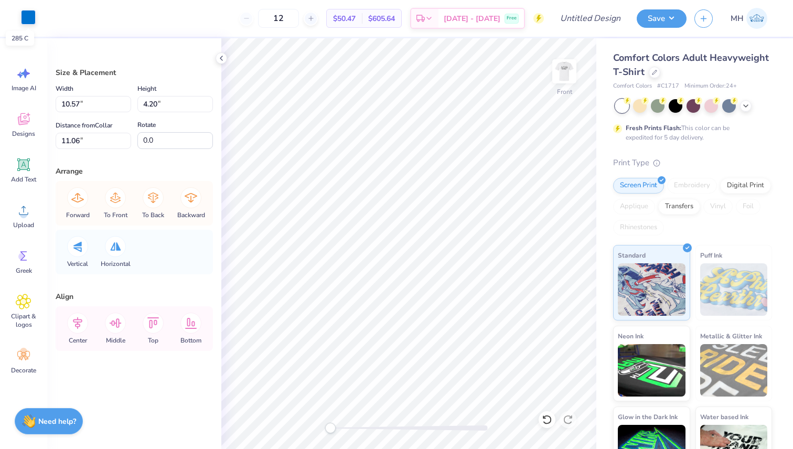
click at [25, 13] on div at bounding box center [28, 17] width 15 height 15
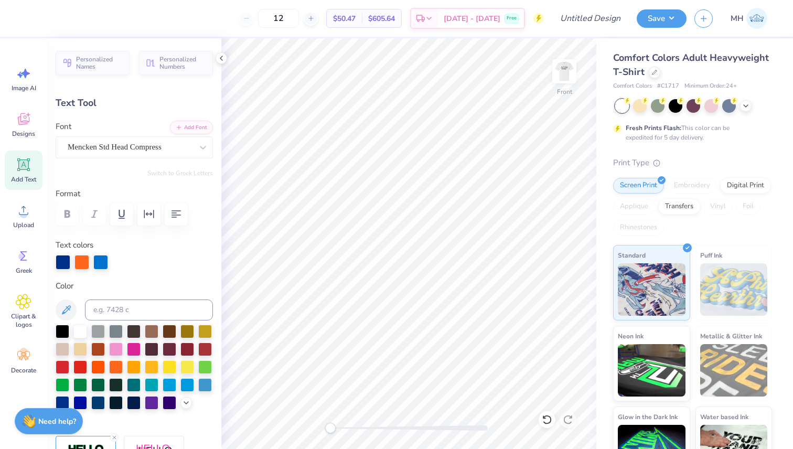
scroll to position [0, 2]
click at [105, 259] on div at bounding box center [100, 262] width 15 height 15
click at [103, 263] on div at bounding box center [100, 262] width 15 height 15
click at [67, 264] on div at bounding box center [63, 262] width 15 height 15
click at [139, 310] on input at bounding box center [149, 309] width 128 height 21
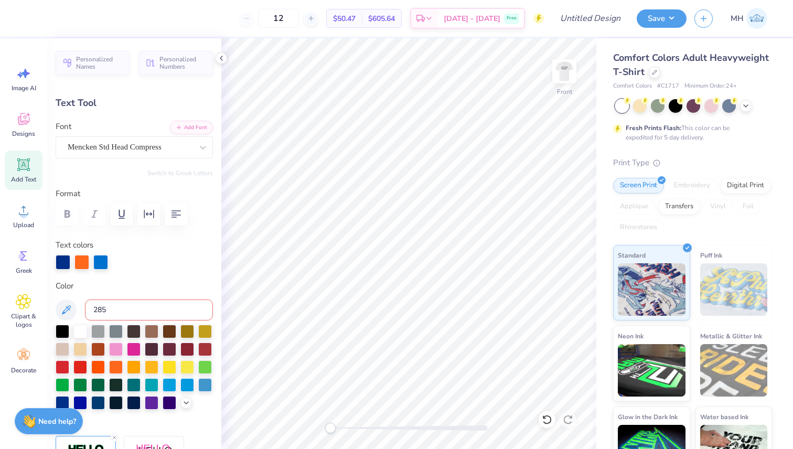
type input "285 C"
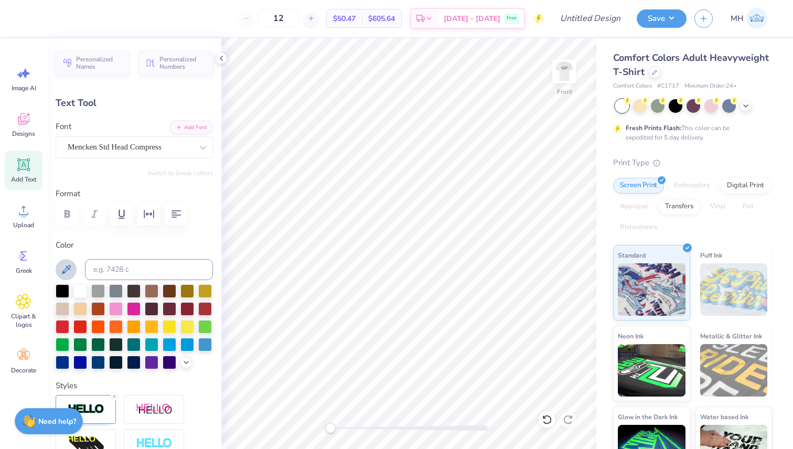
click at [69, 266] on icon at bounding box center [66, 269] width 13 height 13
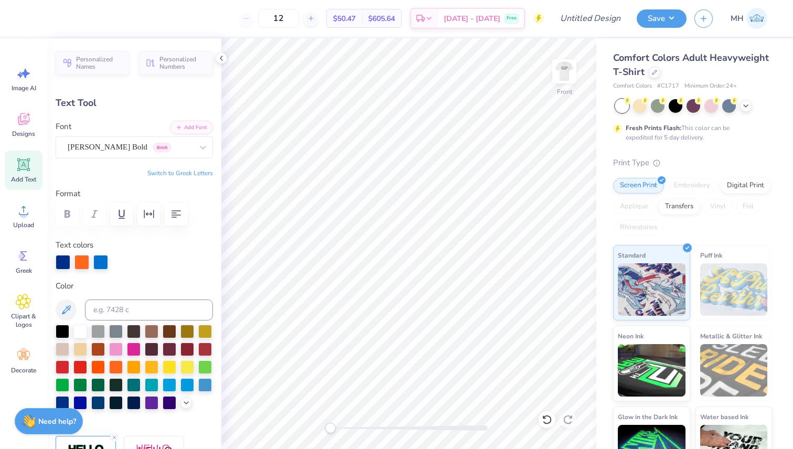
scroll to position [0, 1]
click at [104, 259] on div at bounding box center [100, 262] width 15 height 15
click at [62, 307] on icon at bounding box center [66, 310] width 13 height 13
click at [84, 260] on div at bounding box center [81, 261] width 15 height 15
click at [70, 16] on div at bounding box center [66, 17] width 15 height 15
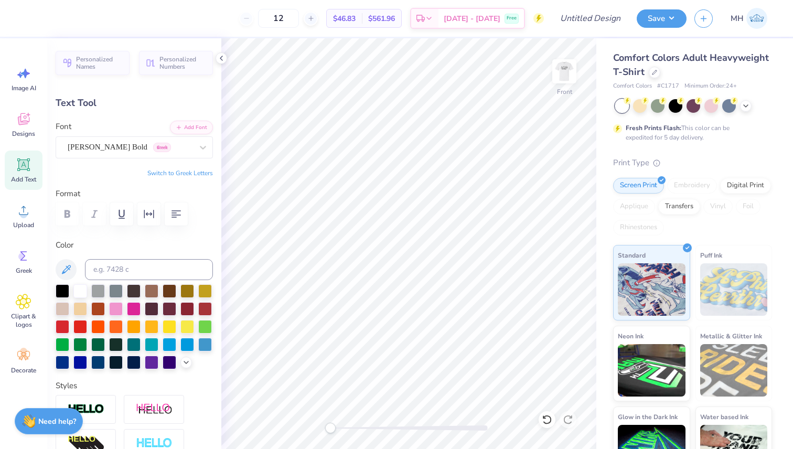
drag, startPoint x: 69, startPoint y: 266, endPoint x: 219, endPoint y: 218, distance: 157.7
click at [69, 266] on icon at bounding box center [66, 269] width 13 height 13
type input "10.23"
type input "4.63"
type input "3.94"
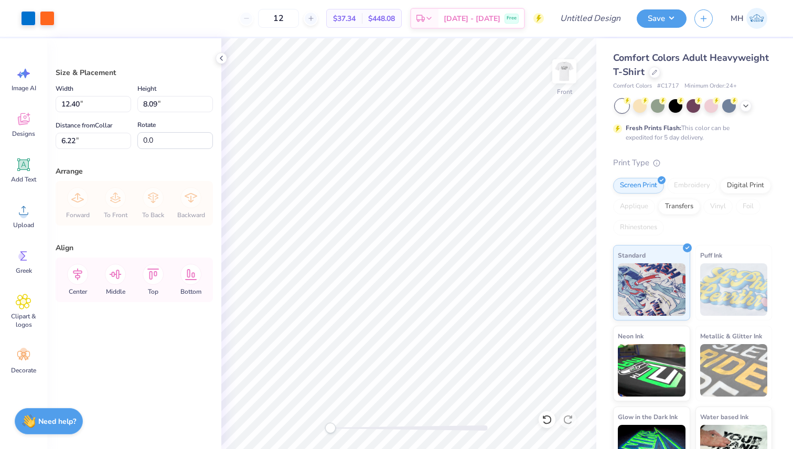
type input "6.22"
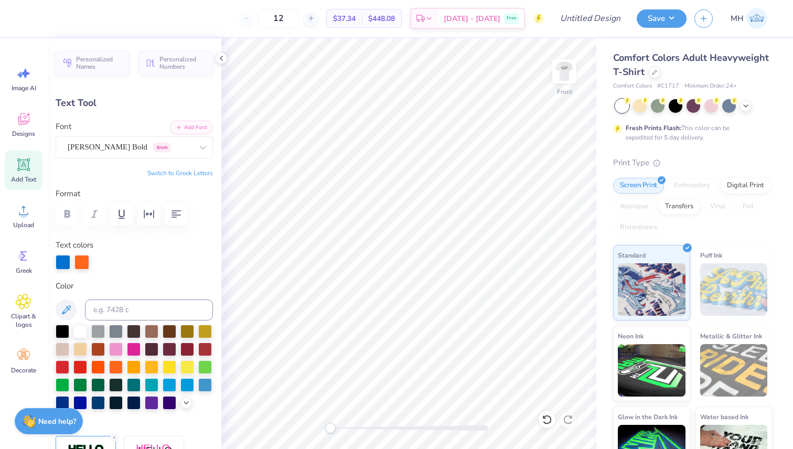
type input "7.09"
type input "1.29"
type input "11.61"
